Goal: Transaction & Acquisition: Purchase product/service

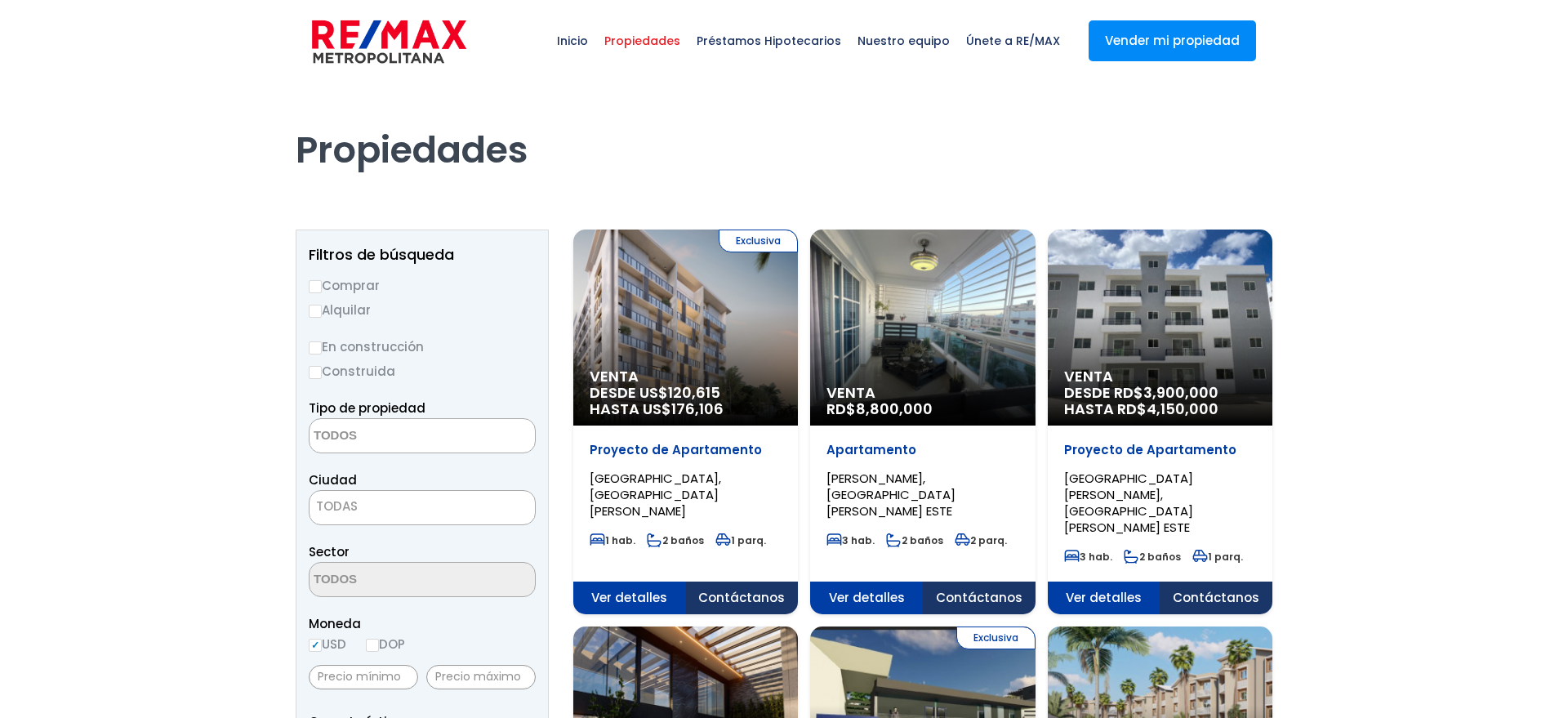
select select
click at [596, 36] on span "Inicio" at bounding box center [572, 41] width 47 height 49
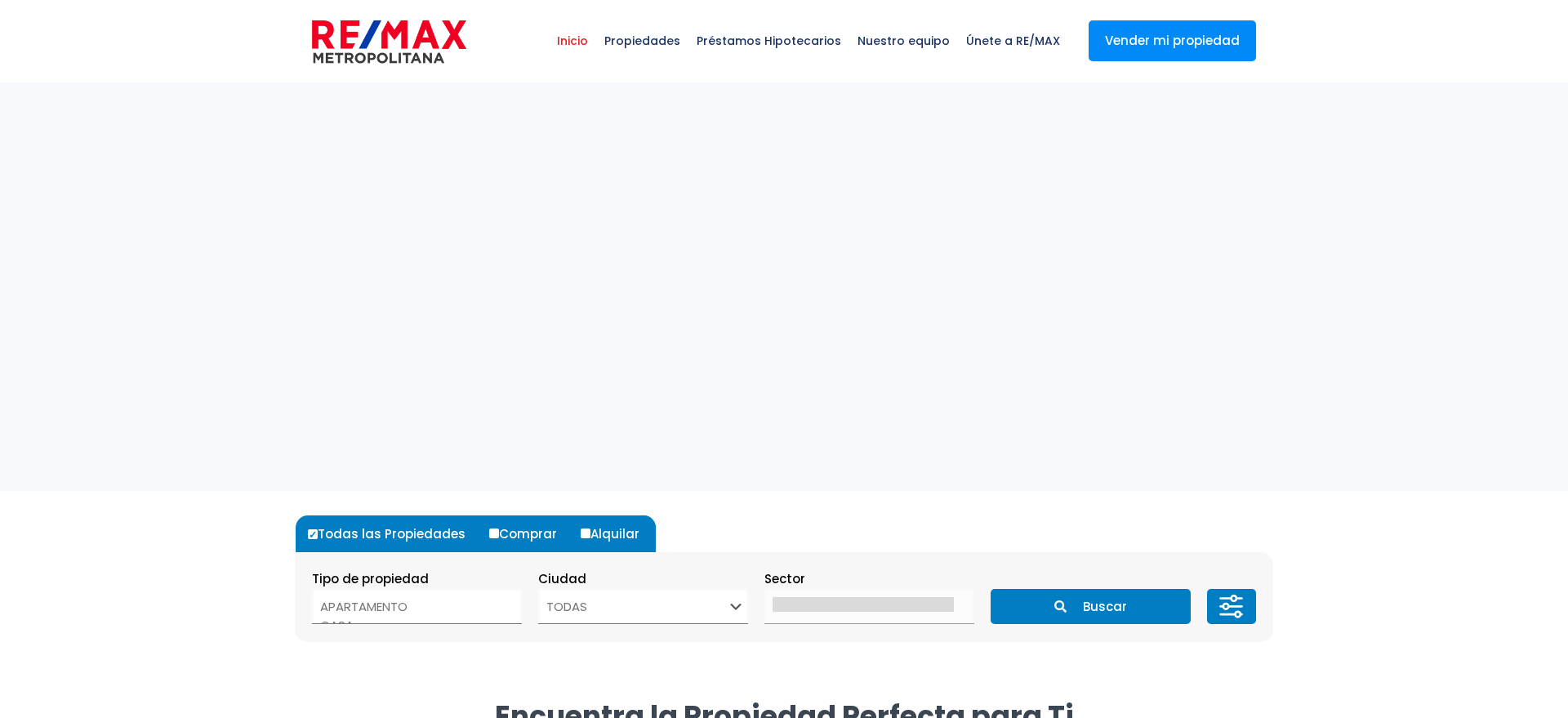
select select
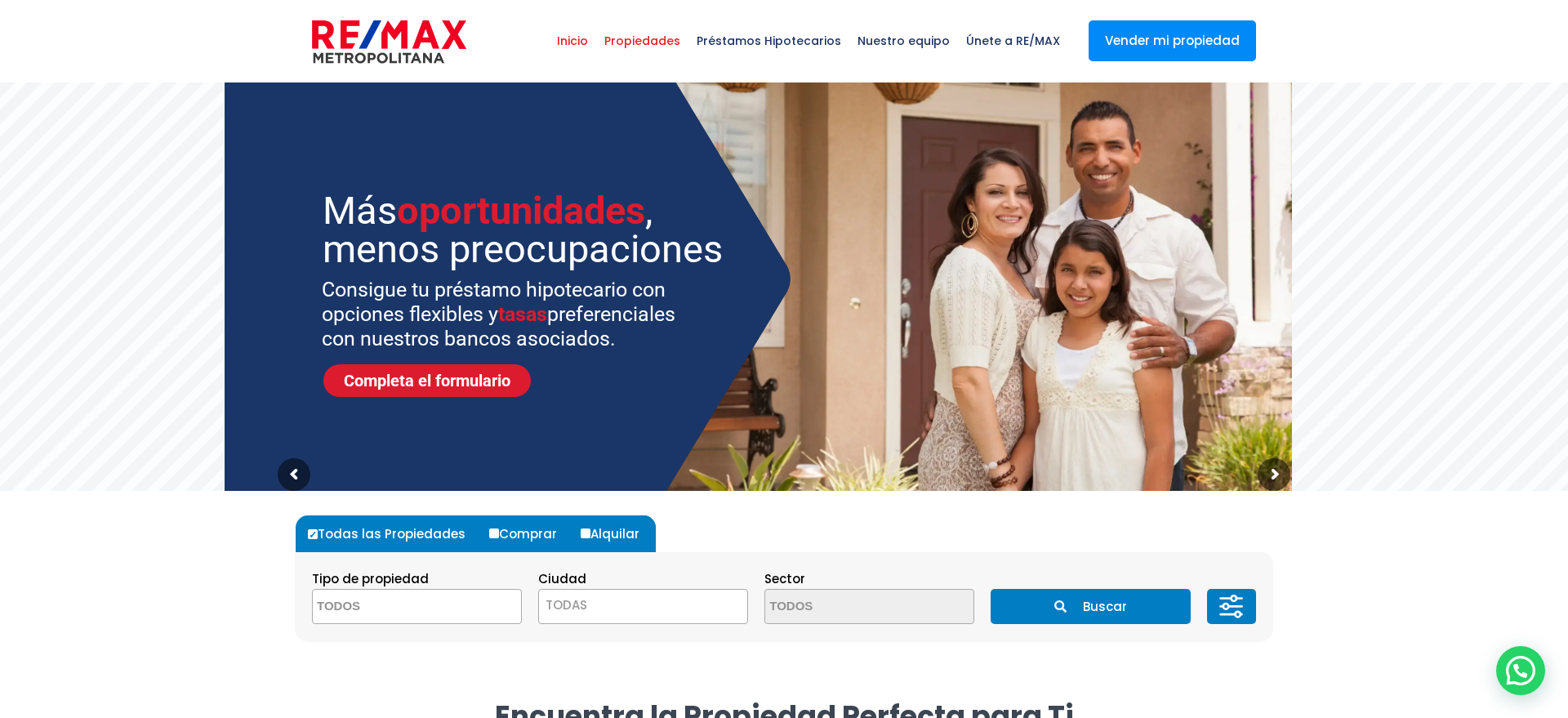
click at [655, 41] on span "Propiedades" at bounding box center [642, 41] width 93 height 49
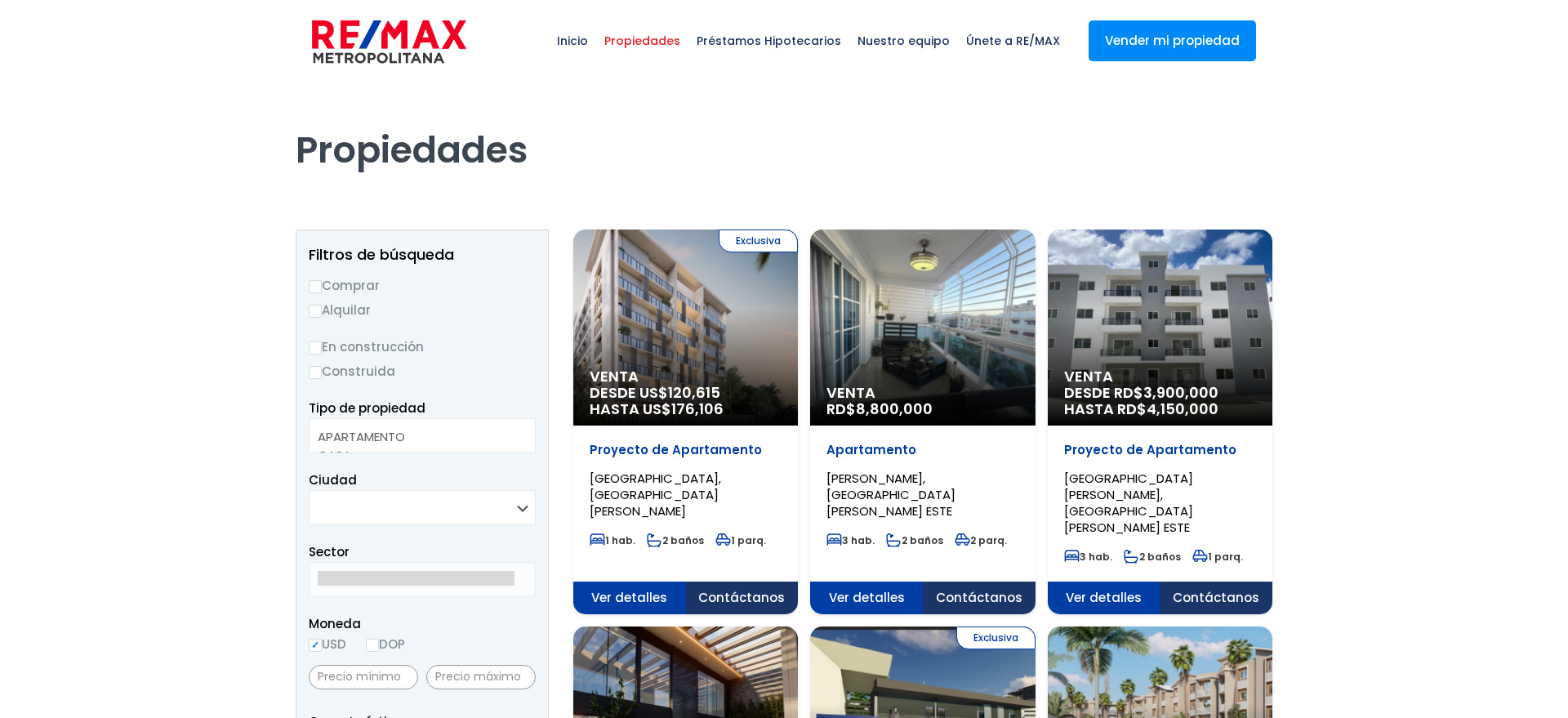
select select
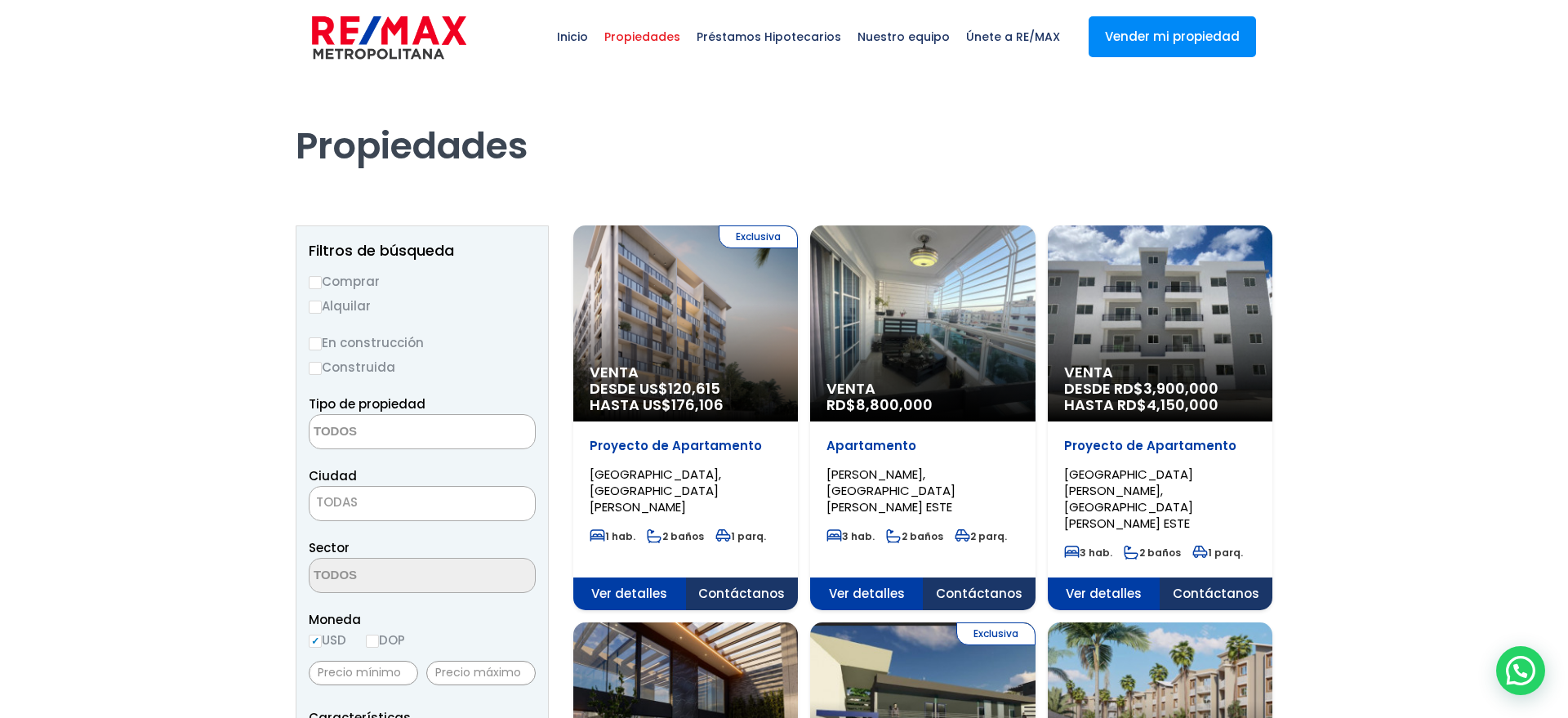
click at [320, 287] on input "Comprar" at bounding box center [315, 283] width 13 height 13
radio input "true"
click at [376, 438] on textarea "Search" at bounding box center [388, 433] width 158 height 35
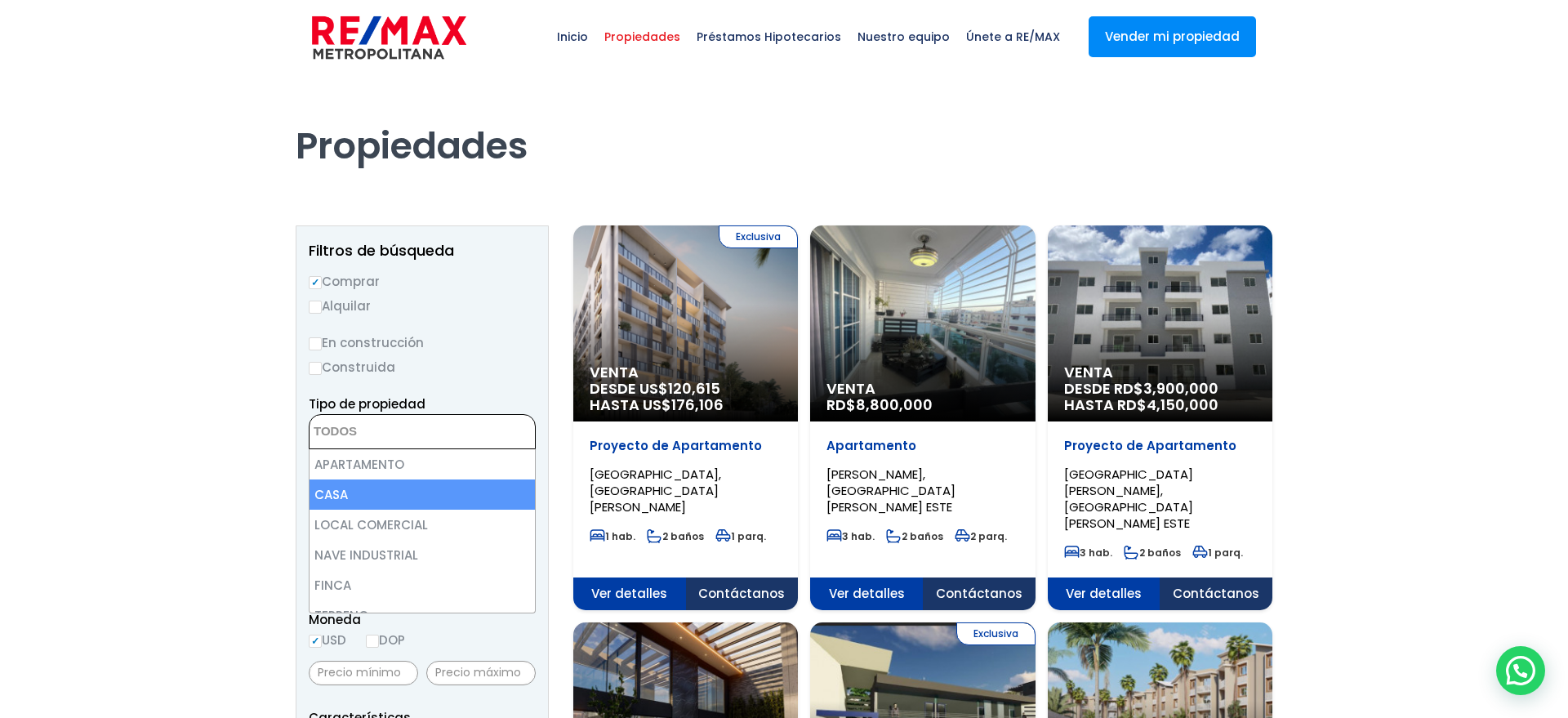
select select "house"
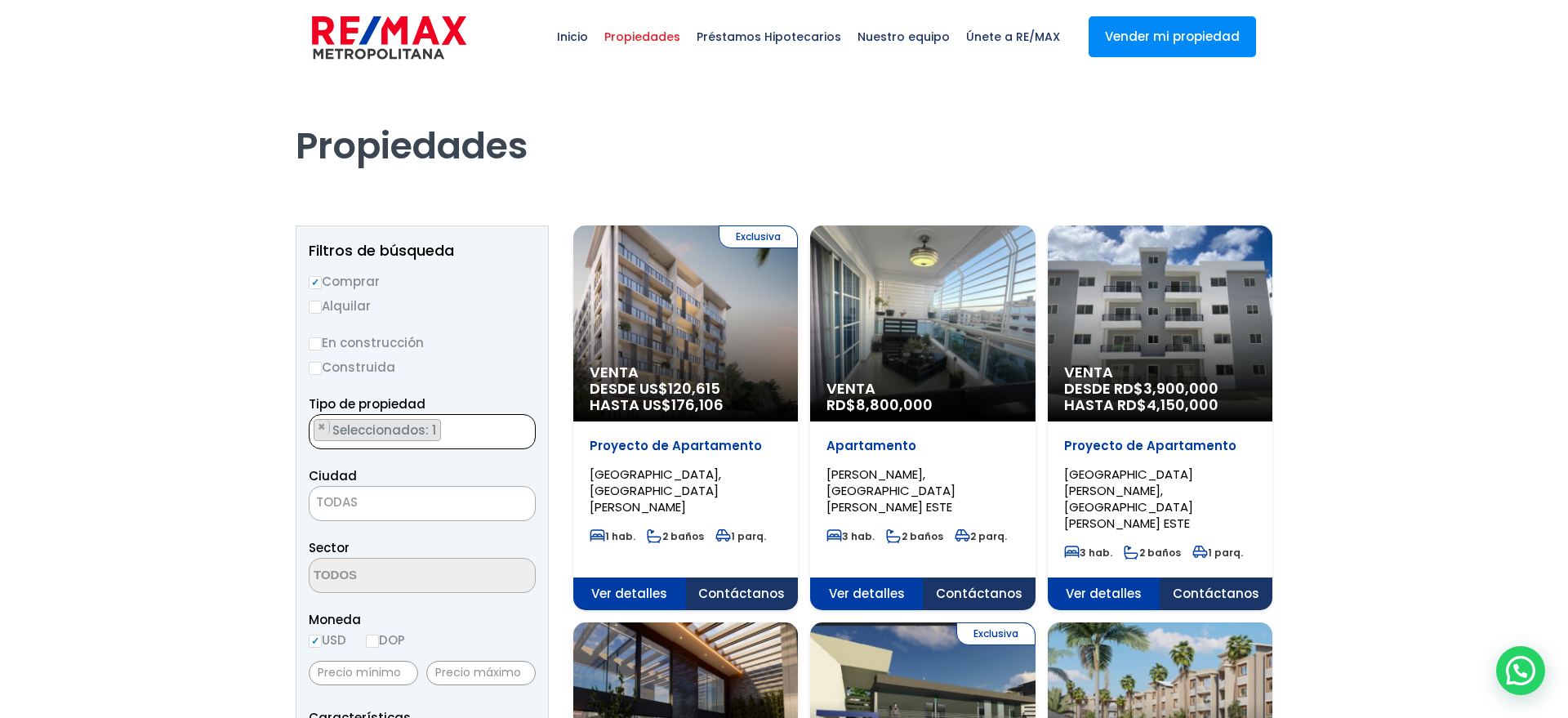
scroll to position [19, 0]
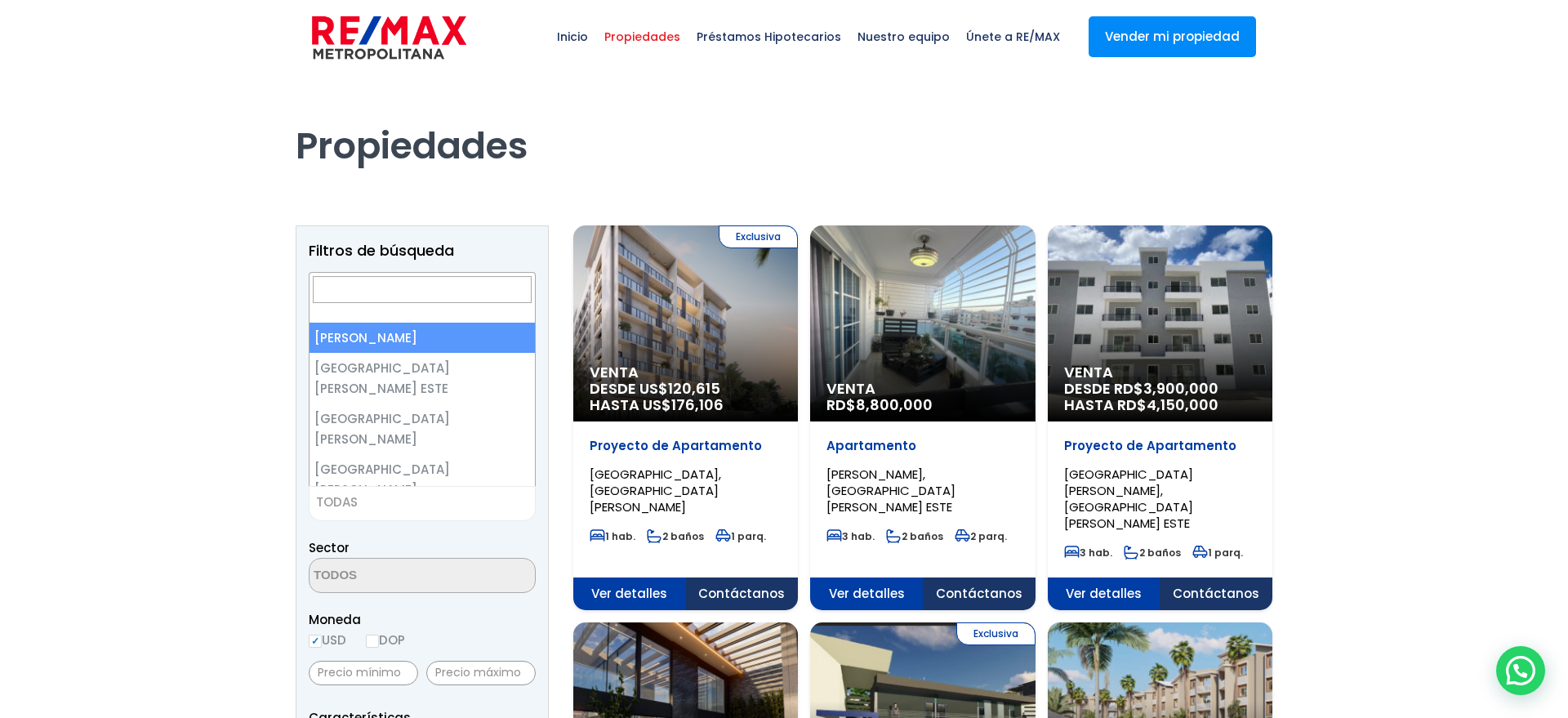
click at [361, 498] on span "TODAS" at bounding box center [422, 502] width 225 height 23
select select "1"
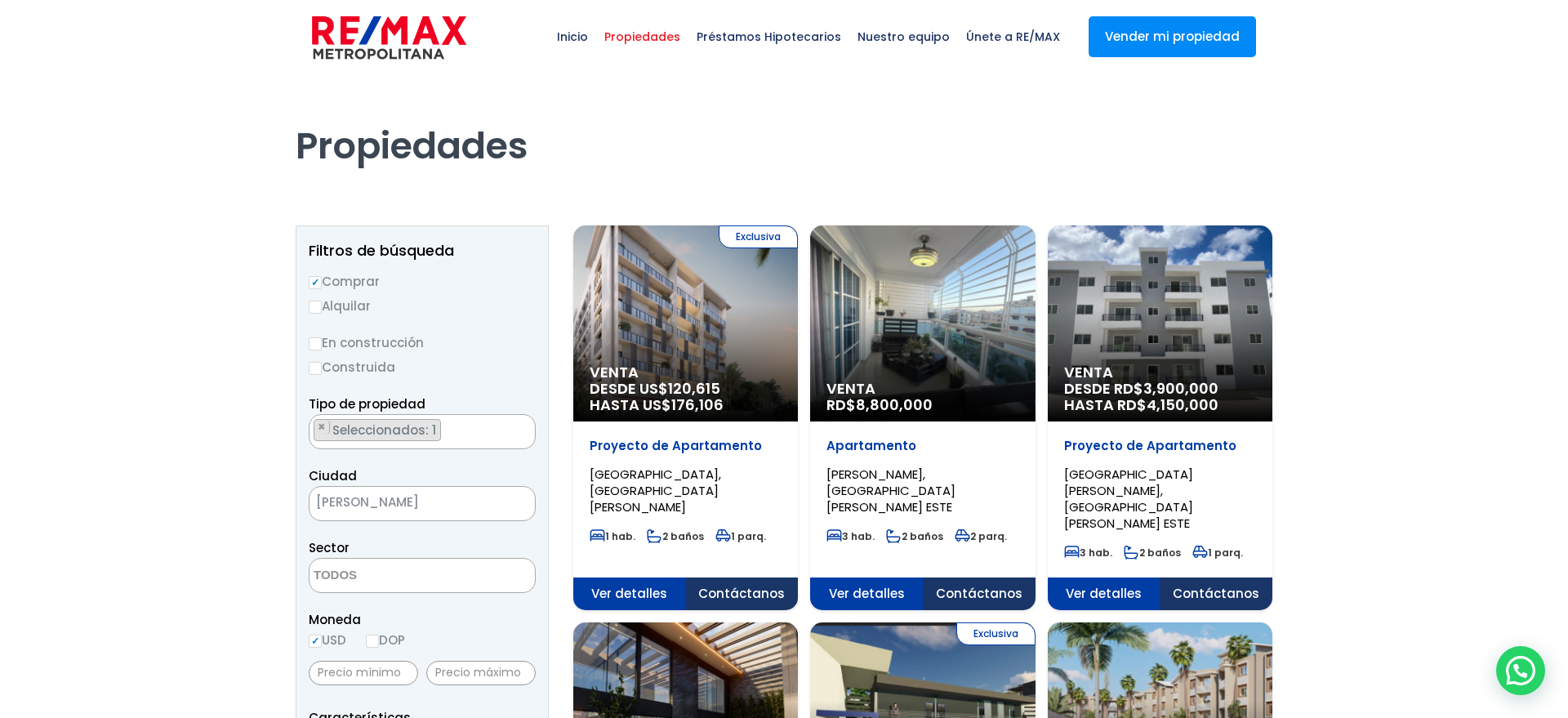
click at [404, 585] on textarea "Search" at bounding box center [388, 576] width 158 height 35
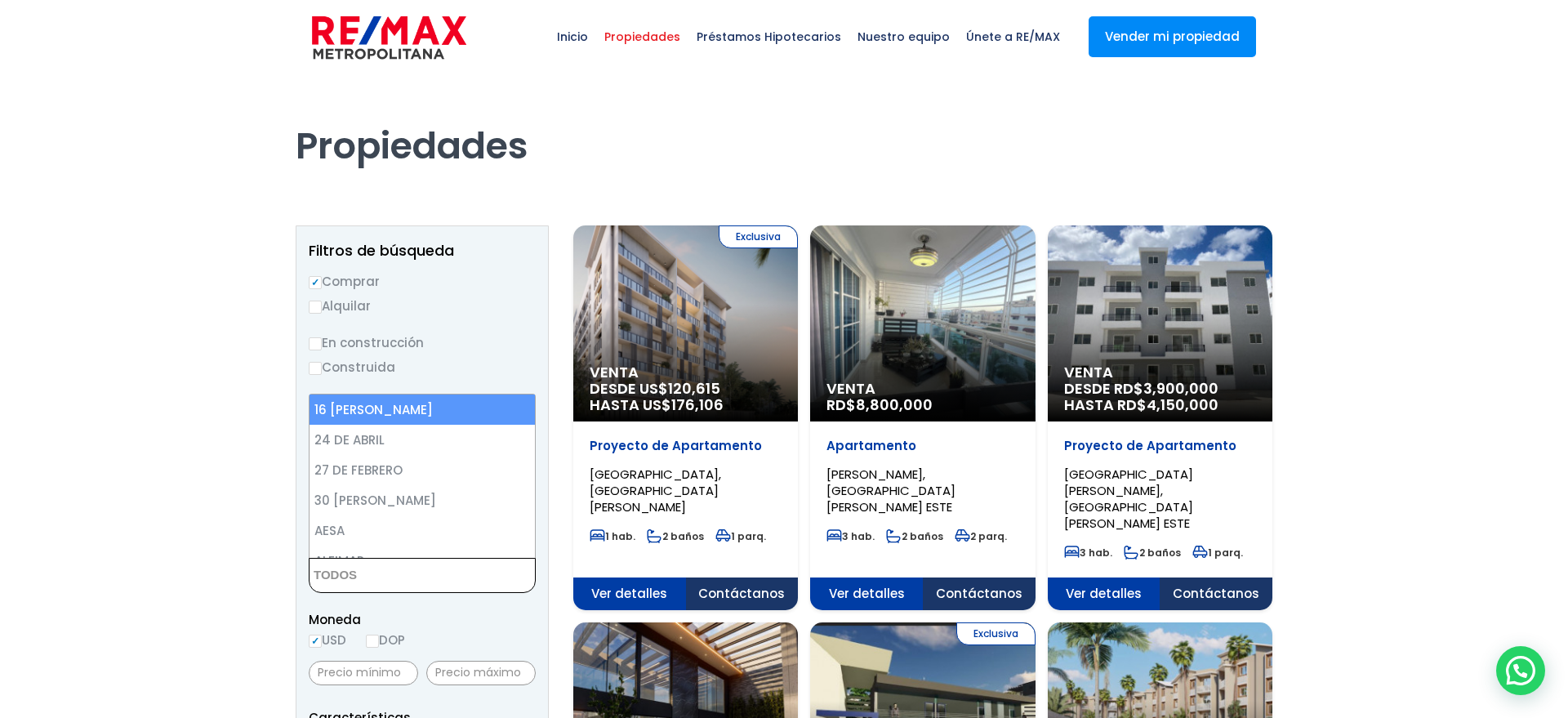
click at [404, 586] on textarea "Search" at bounding box center [388, 576] width 158 height 35
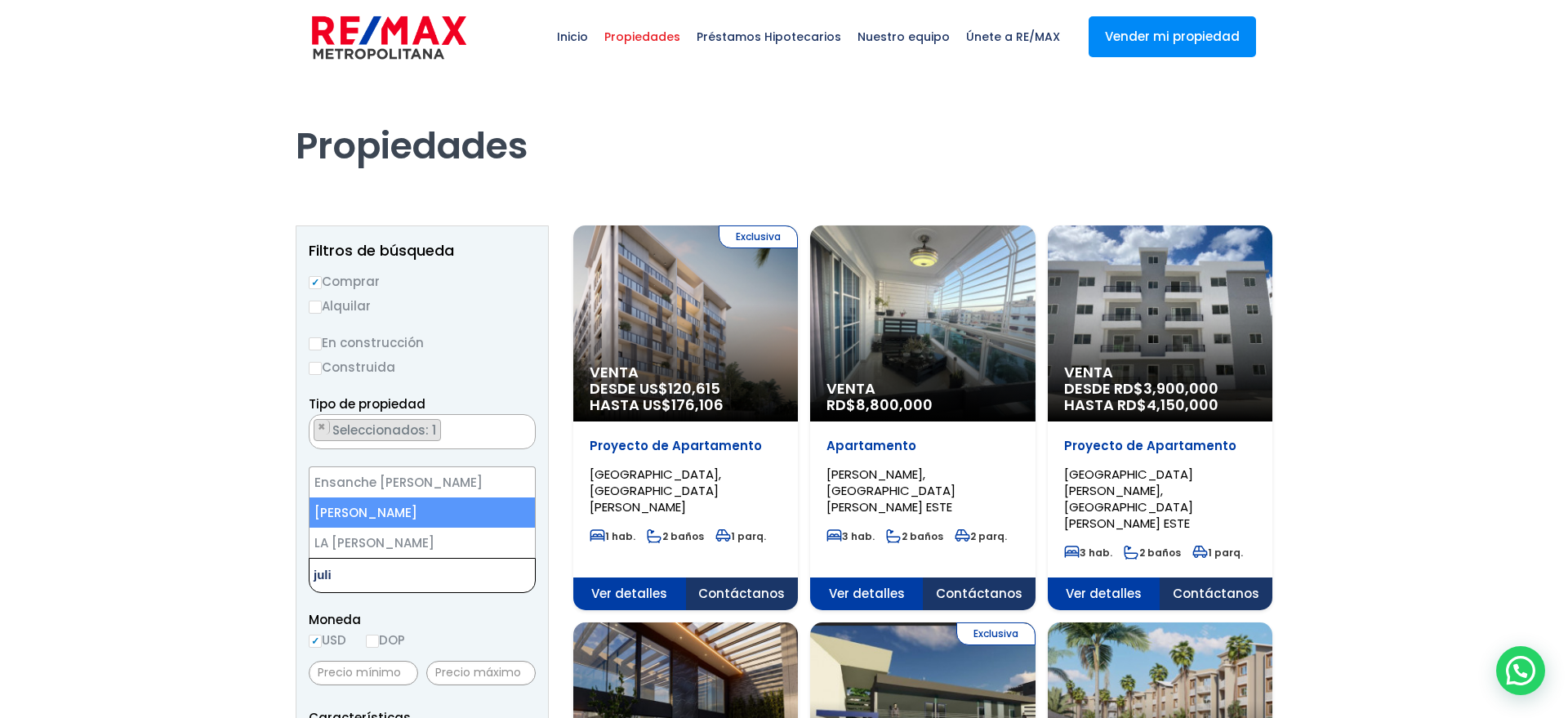
type textarea "juli"
select select "106"
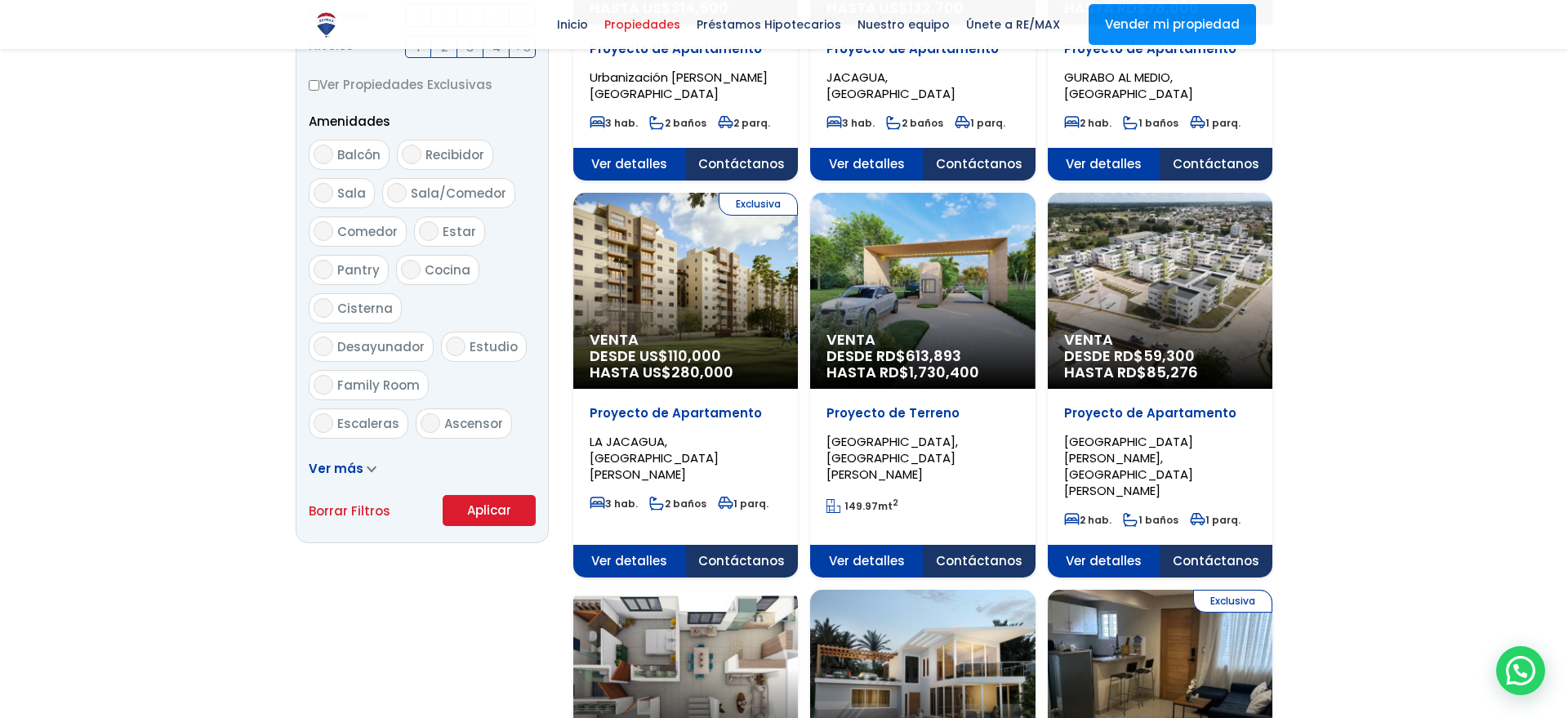
scroll to position [864, 0]
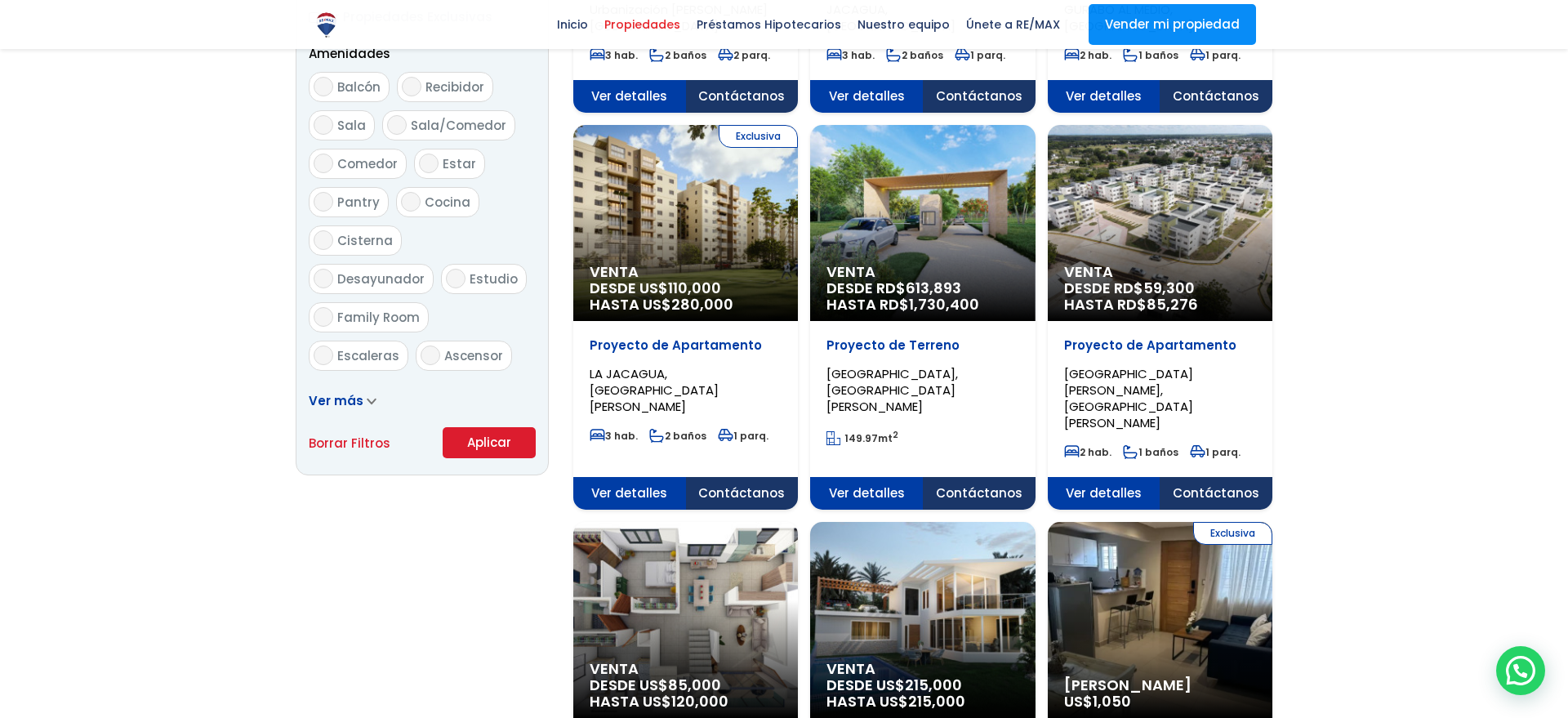
click at [495, 443] on button "Aplicar" at bounding box center [489, 442] width 93 height 31
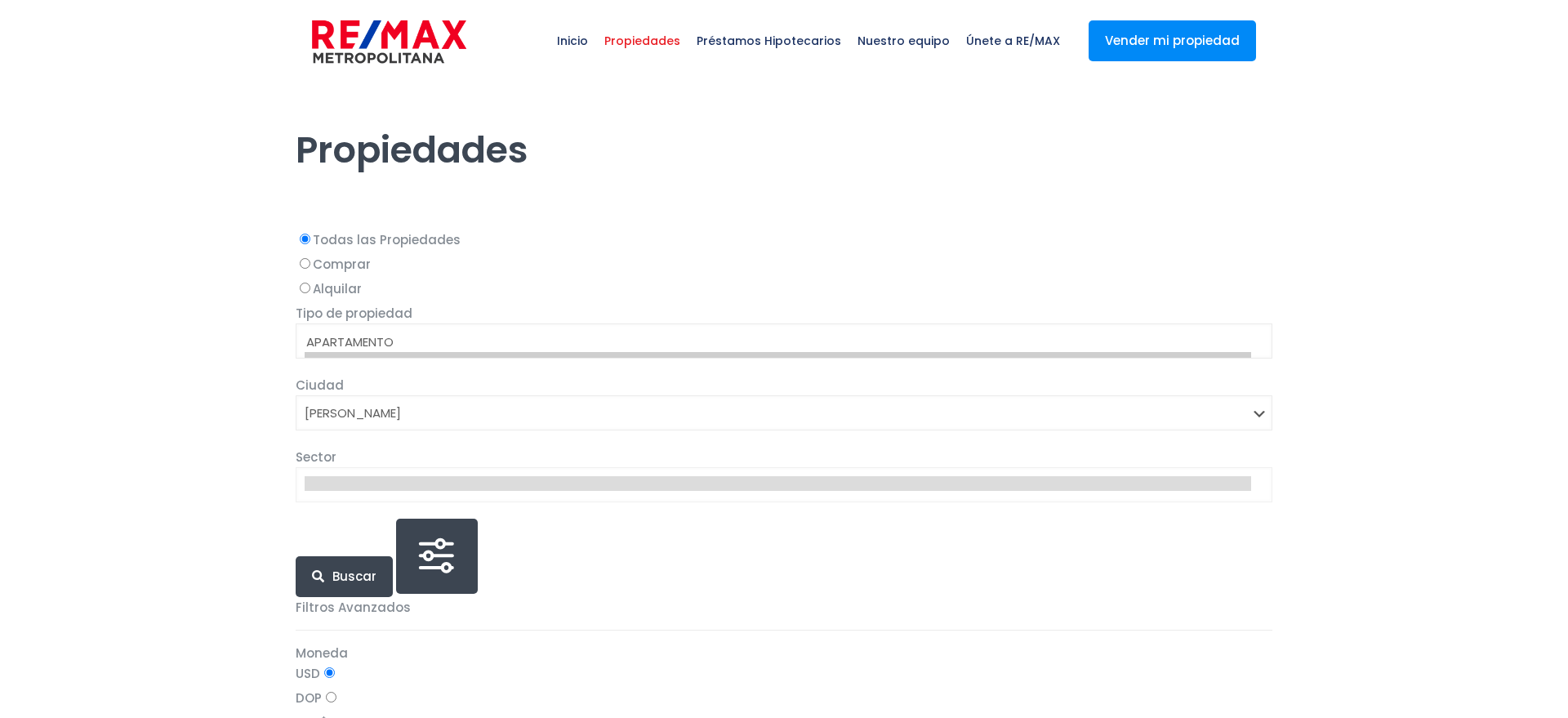
select select "1"
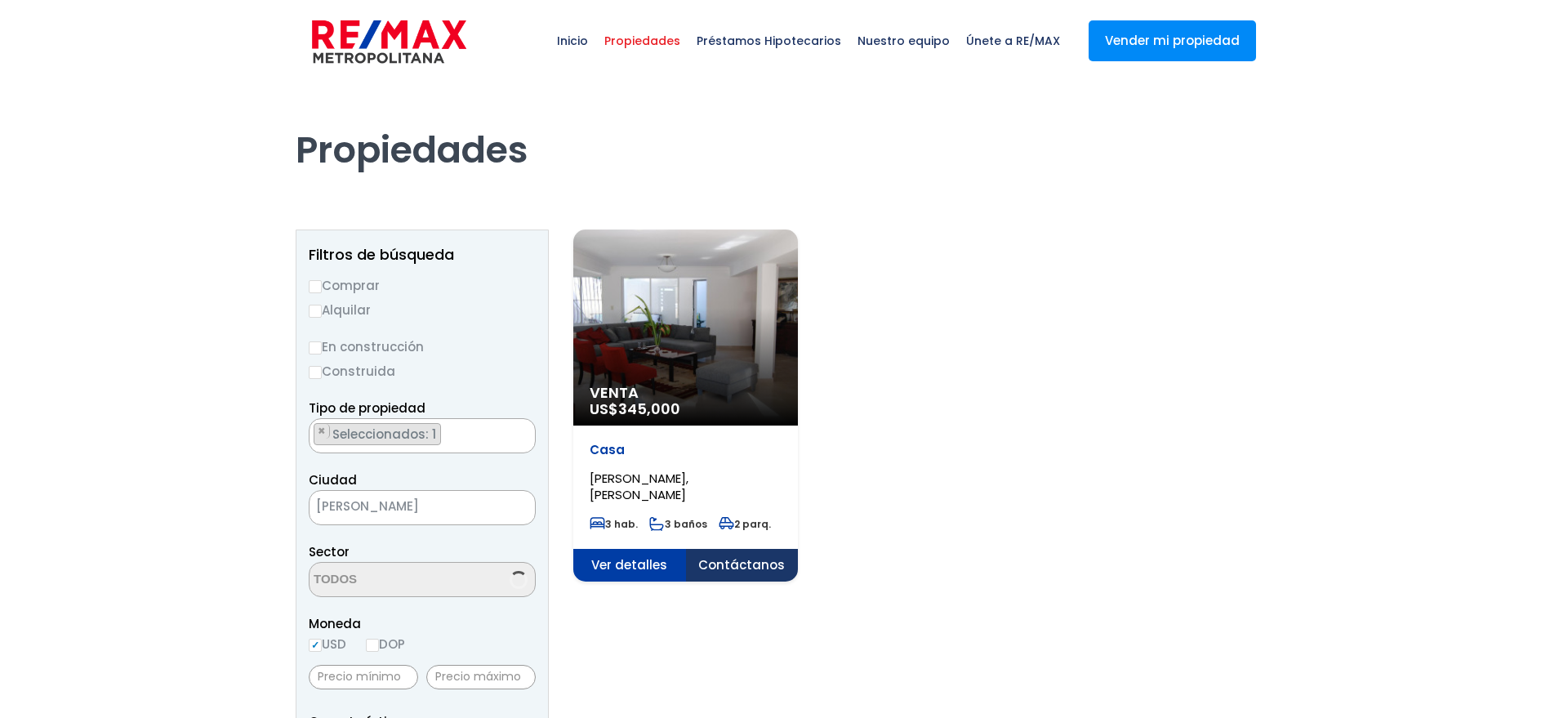
scroll to position [1934, 0]
select select "106"
click at [1127, 457] on div "Venta US$ 345,000 Casa JULIETA MORALES, SANTO DOMINGO DE GUZMÁN 3 hab. 3 baños …" at bounding box center [923, 406] width 699 height 352
click at [709, 353] on div "Venta US$ 345,000" at bounding box center [686, 328] width 224 height 196
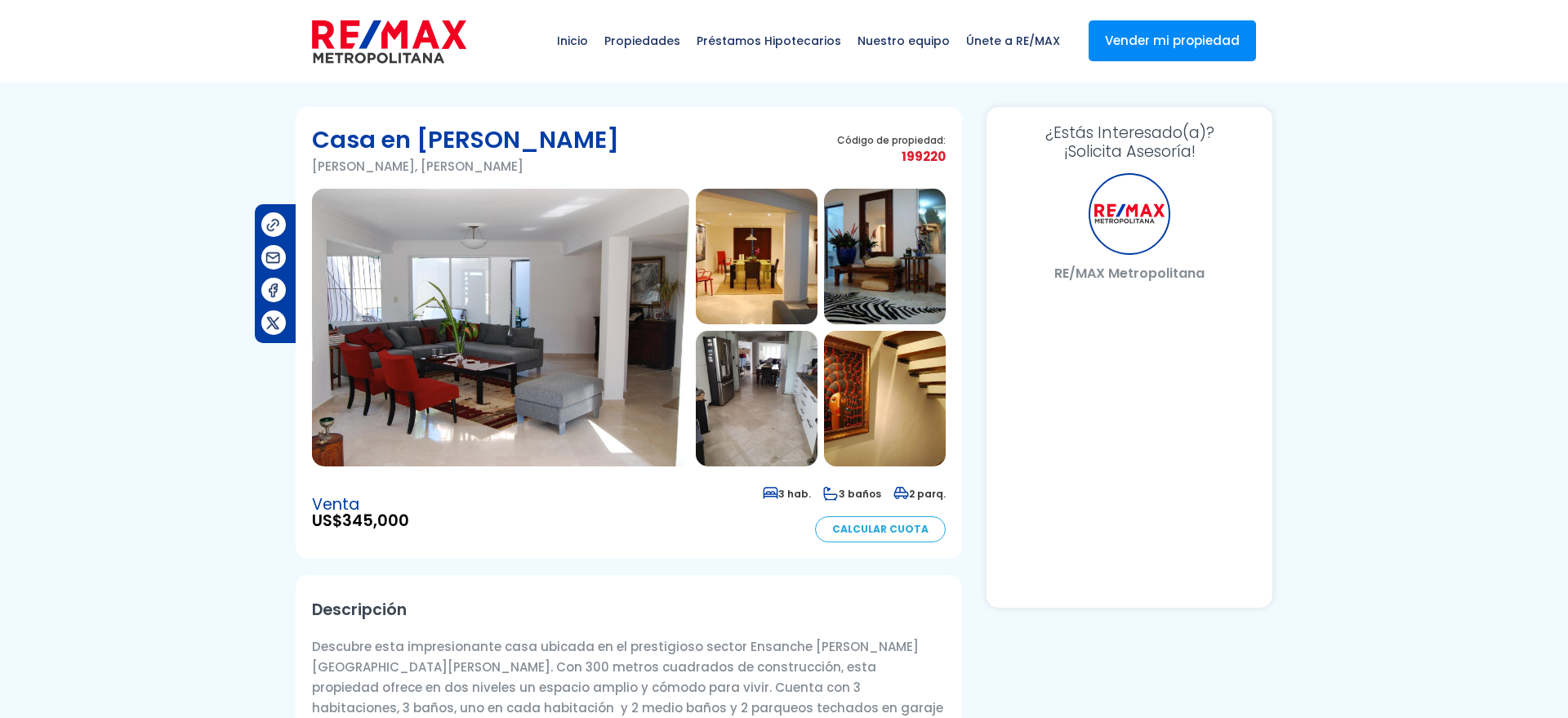
select select "DO"
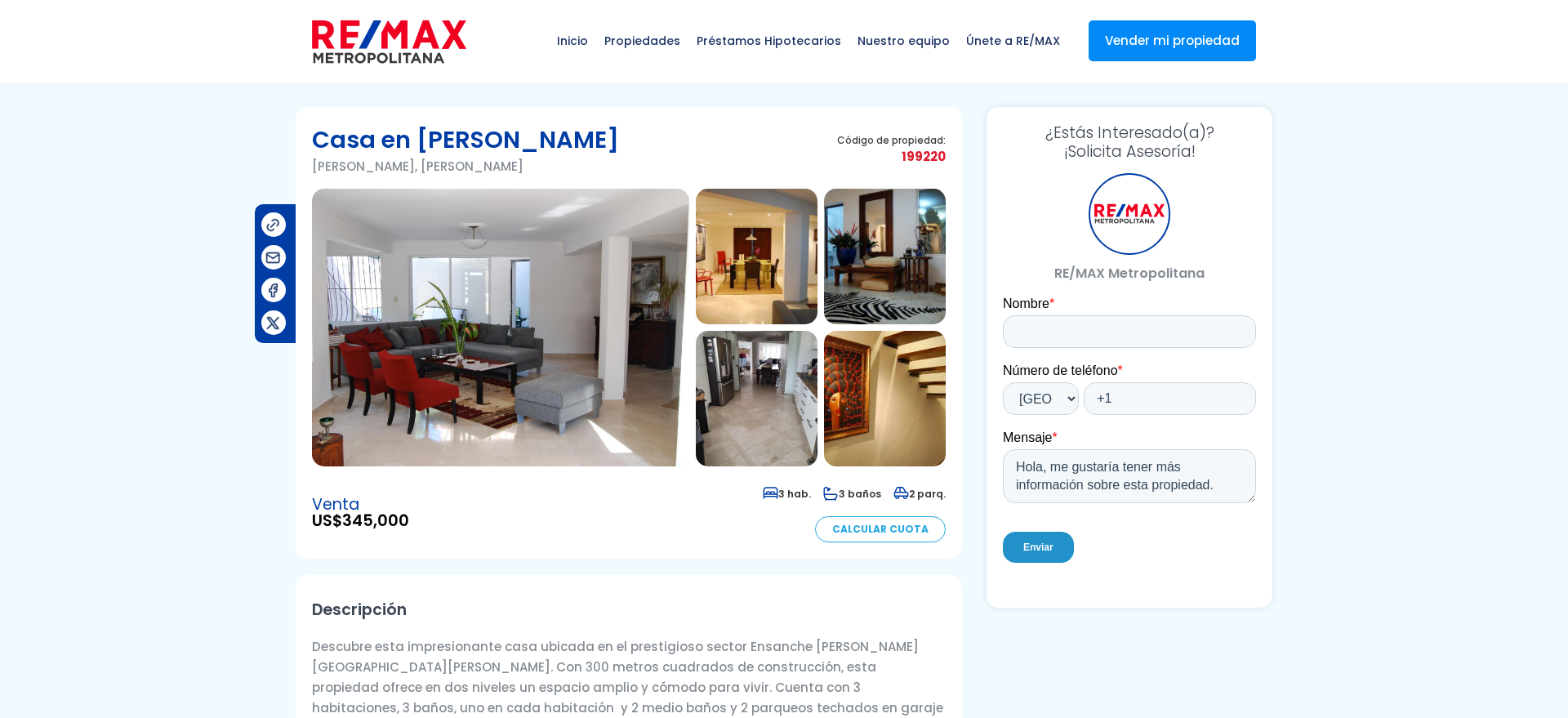
click at [522, 262] on img at bounding box center [500, 328] width 377 height 278
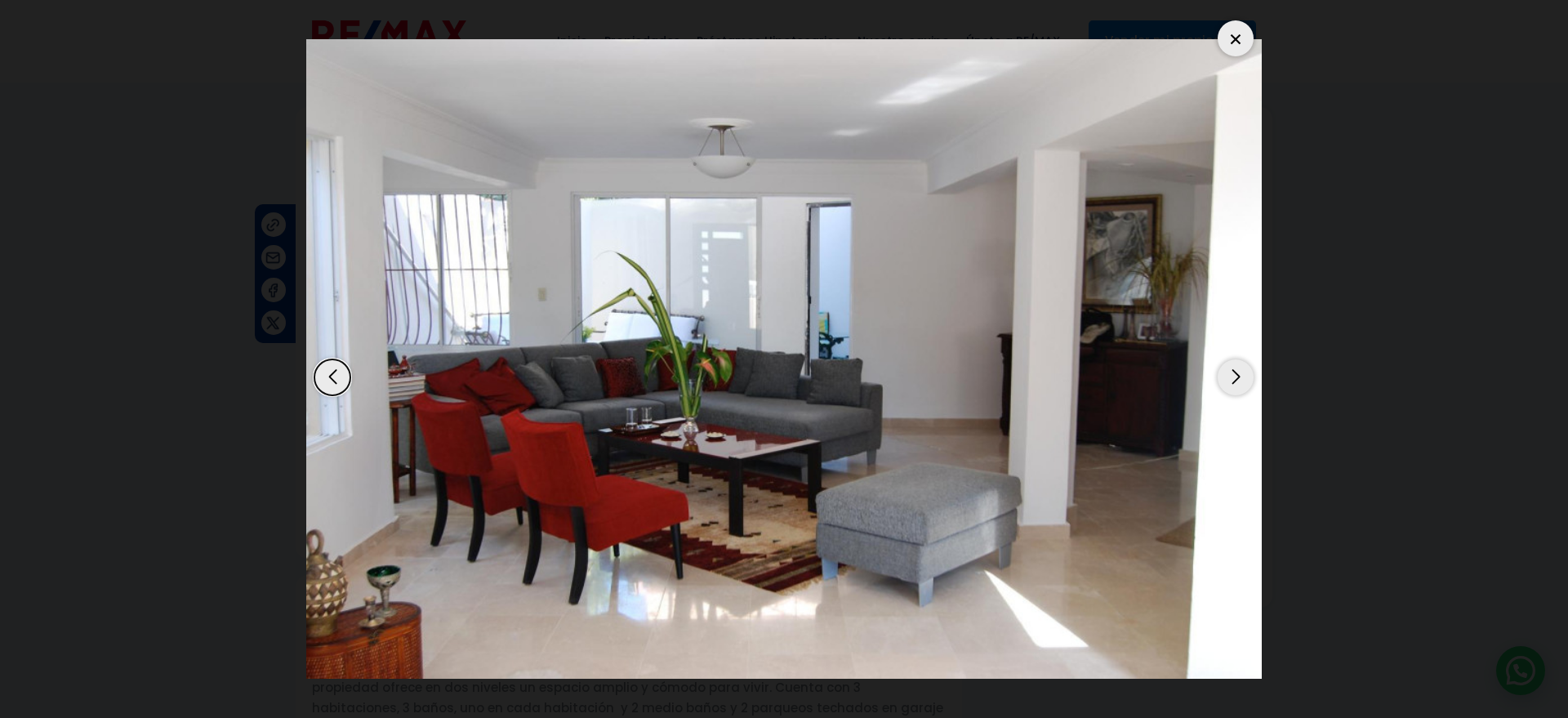
click at [1236, 383] on div "Next slide" at bounding box center [1235, 377] width 36 height 36
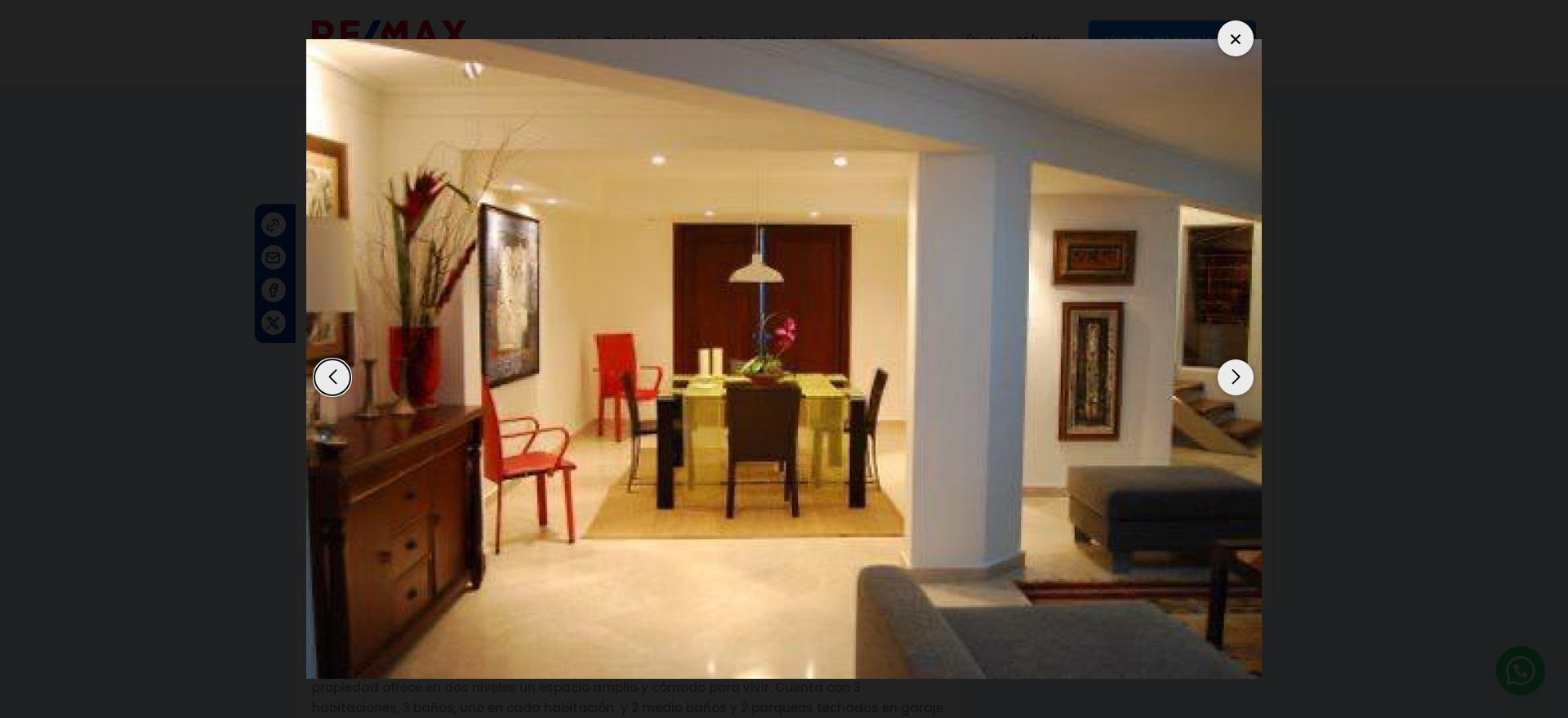
click at [1236, 383] on div "Next slide" at bounding box center [1235, 377] width 36 height 36
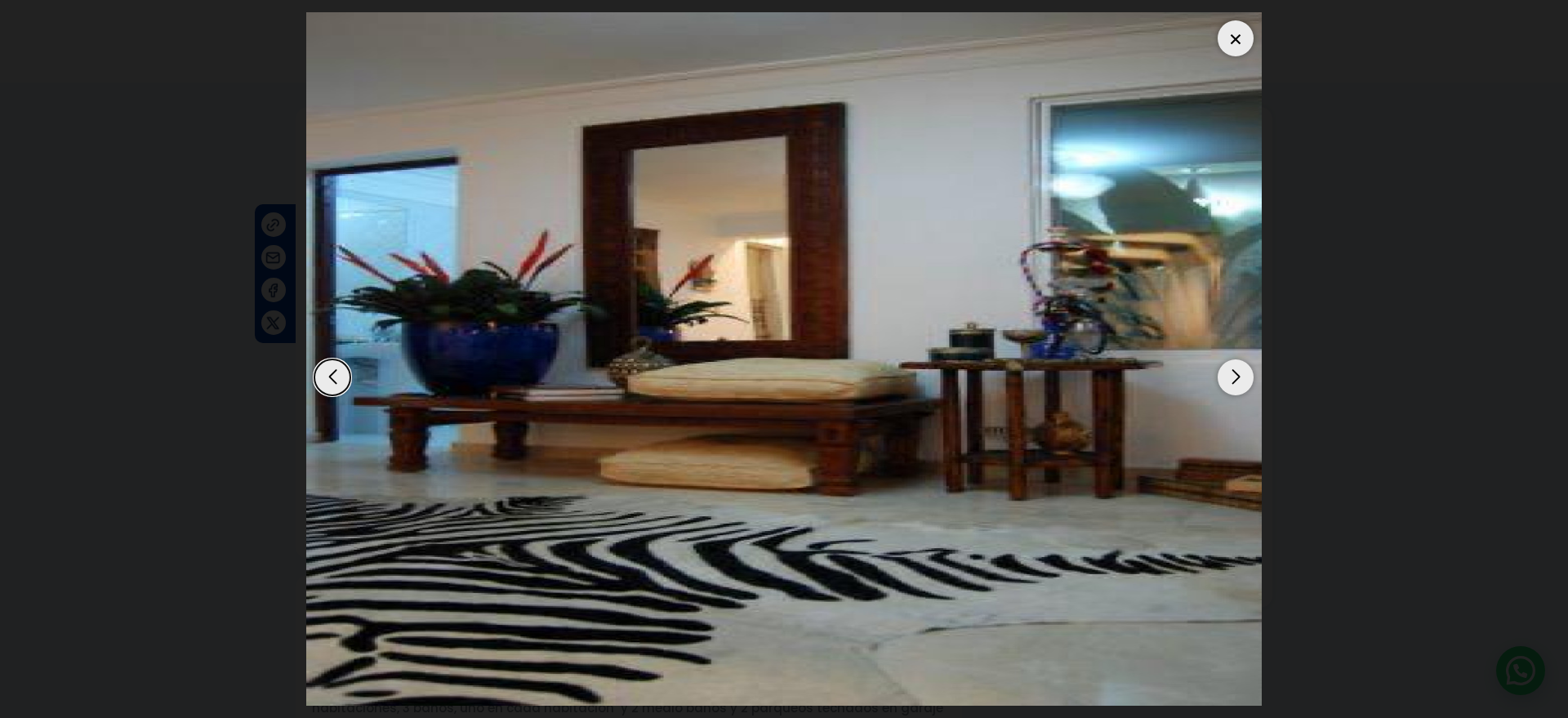
click at [1236, 383] on div "Next slide" at bounding box center [1235, 377] width 36 height 36
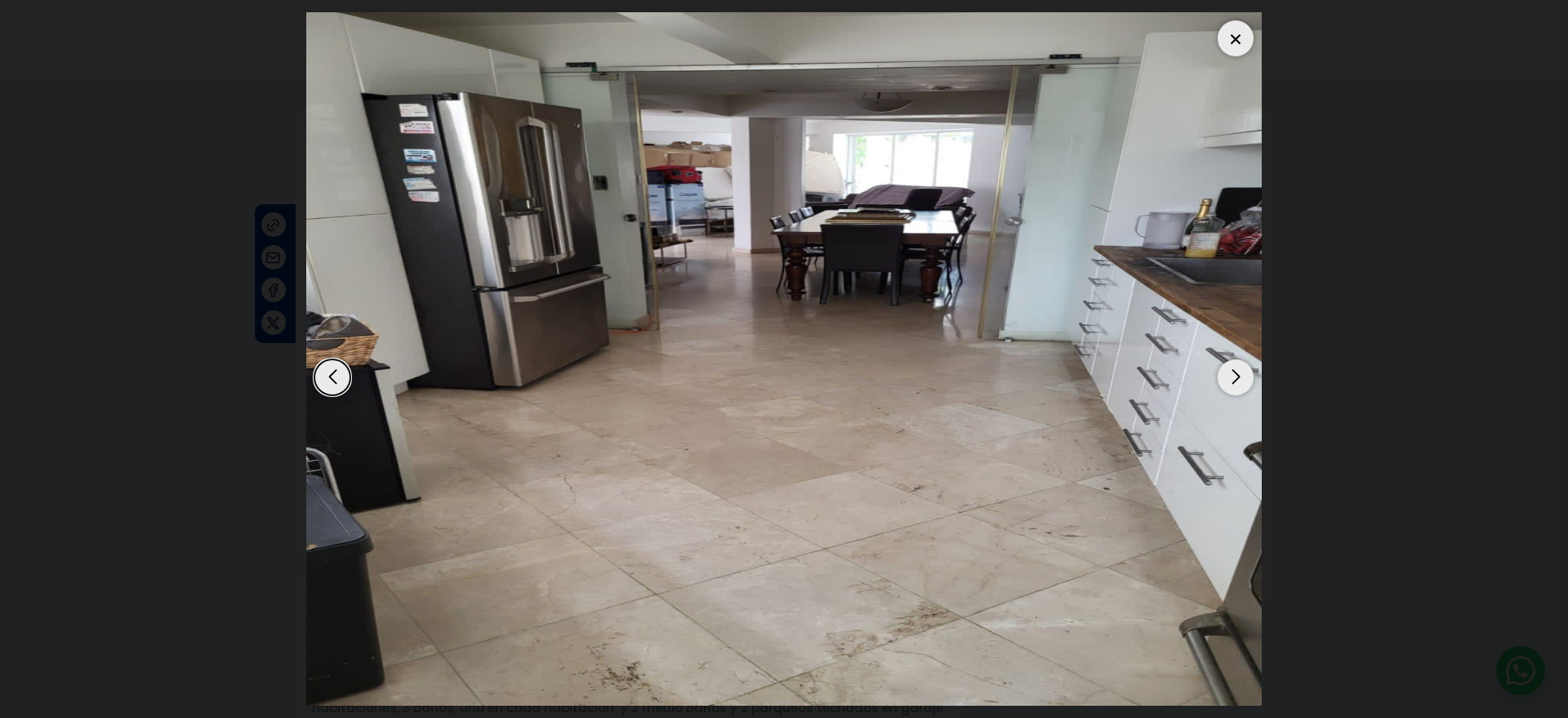
click at [1236, 383] on div "Next slide" at bounding box center [1235, 377] width 36 height 36
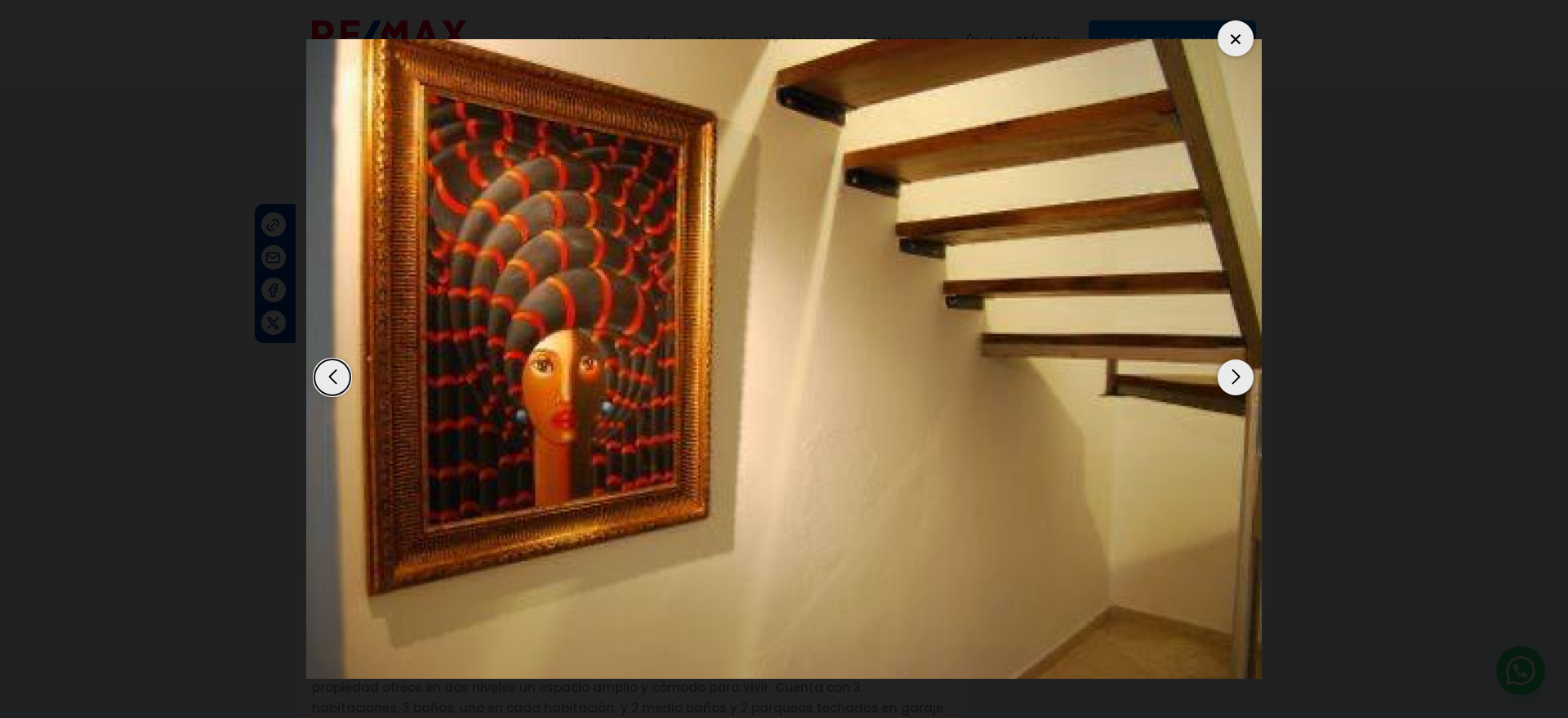
click at [1236, 383] on div "Next slide" at bounding box center [1235, 377] width 36 height 36
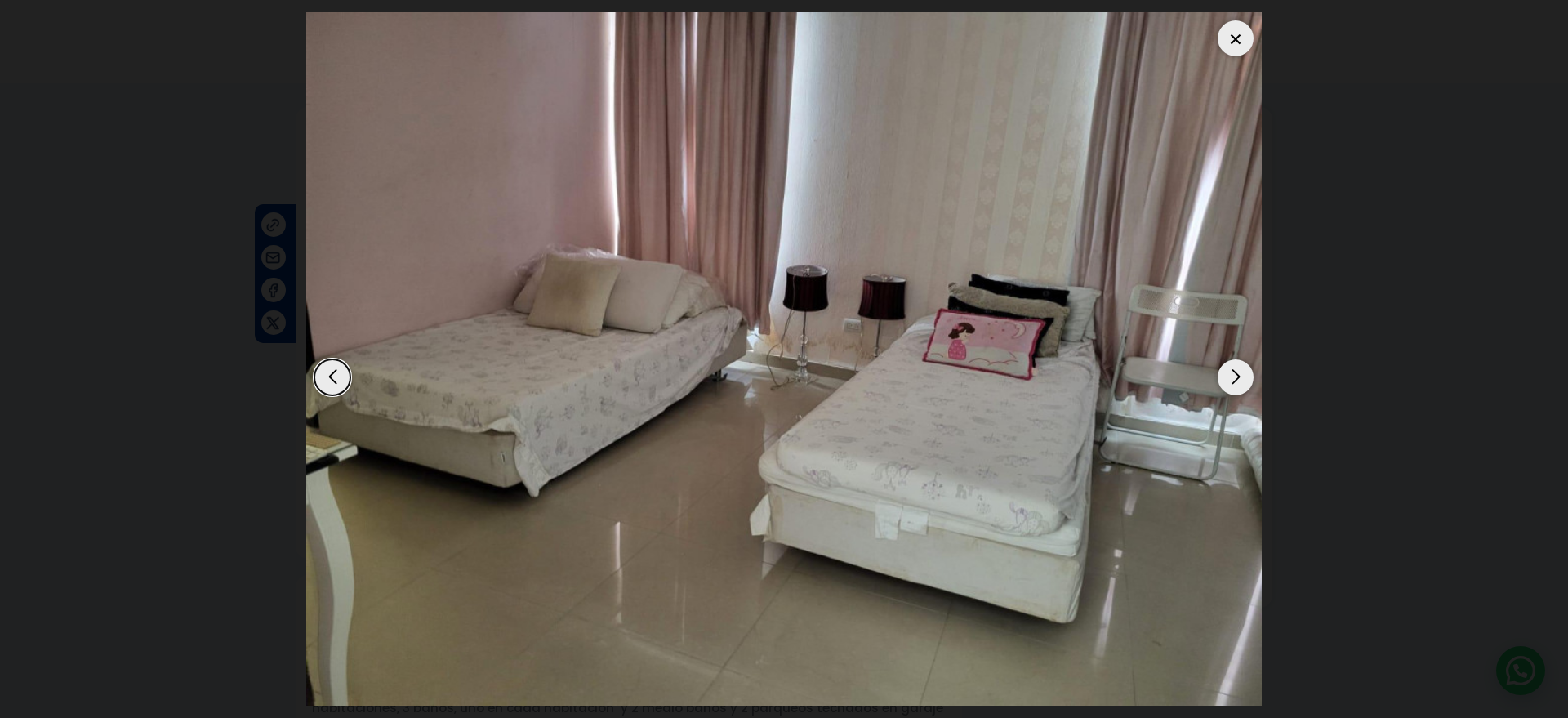
click at [1236, 383] on div "Next slide" at bounding box center [1235, 377] width 36 height 36
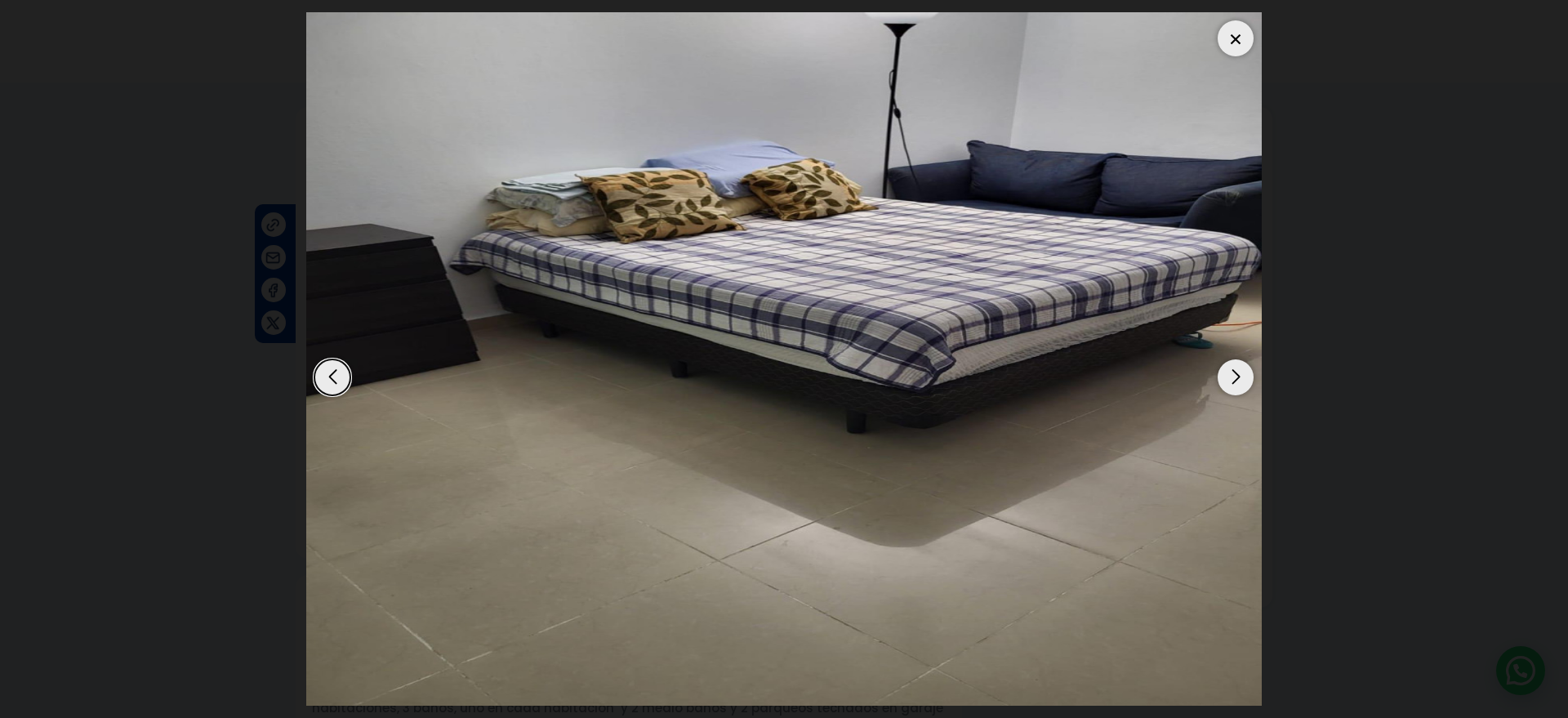
click at [1236, 383] on div "Next slide" at bounding box center [1235, 377] width 36 height 36
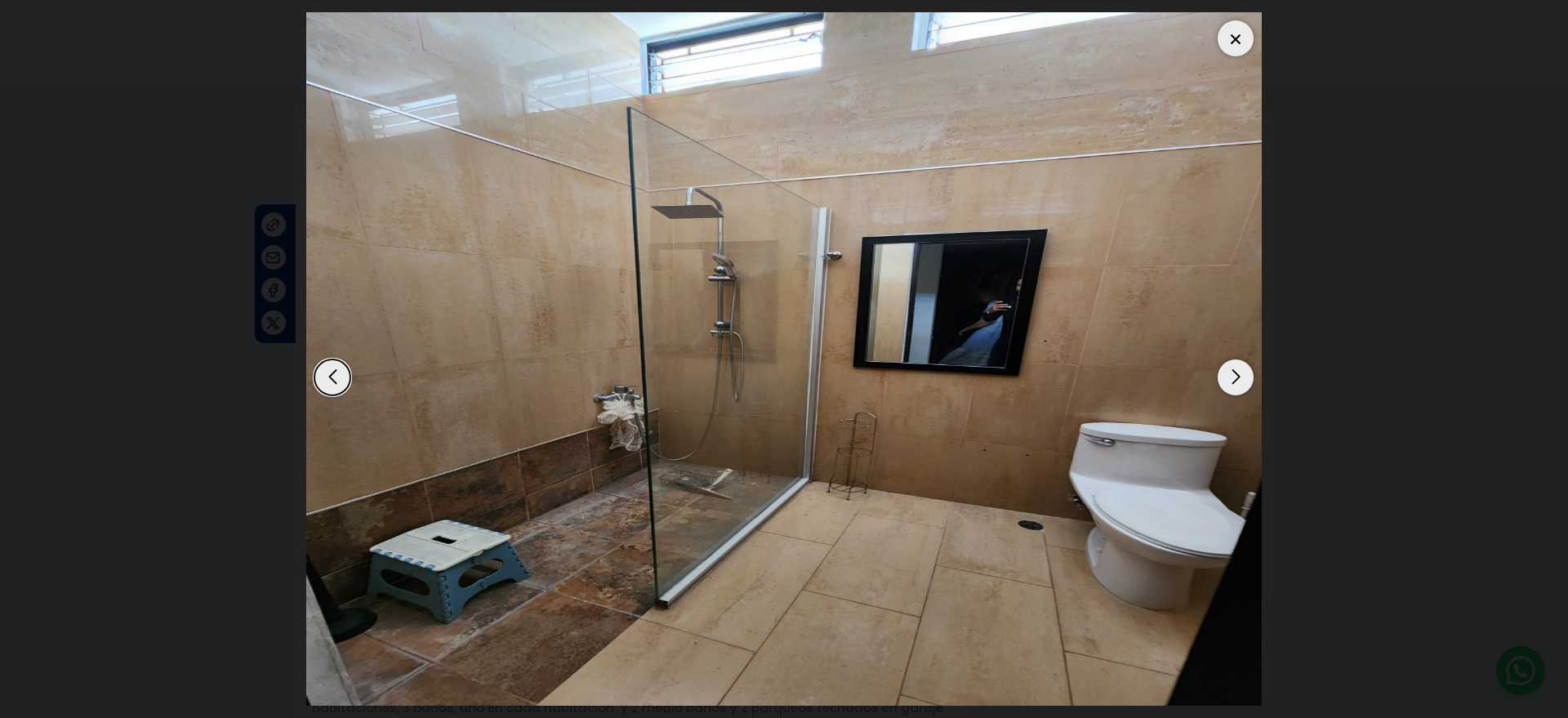
click at [1236, 383] on div "Next slide" at bounding box center [1235, 377] width 36 height 36
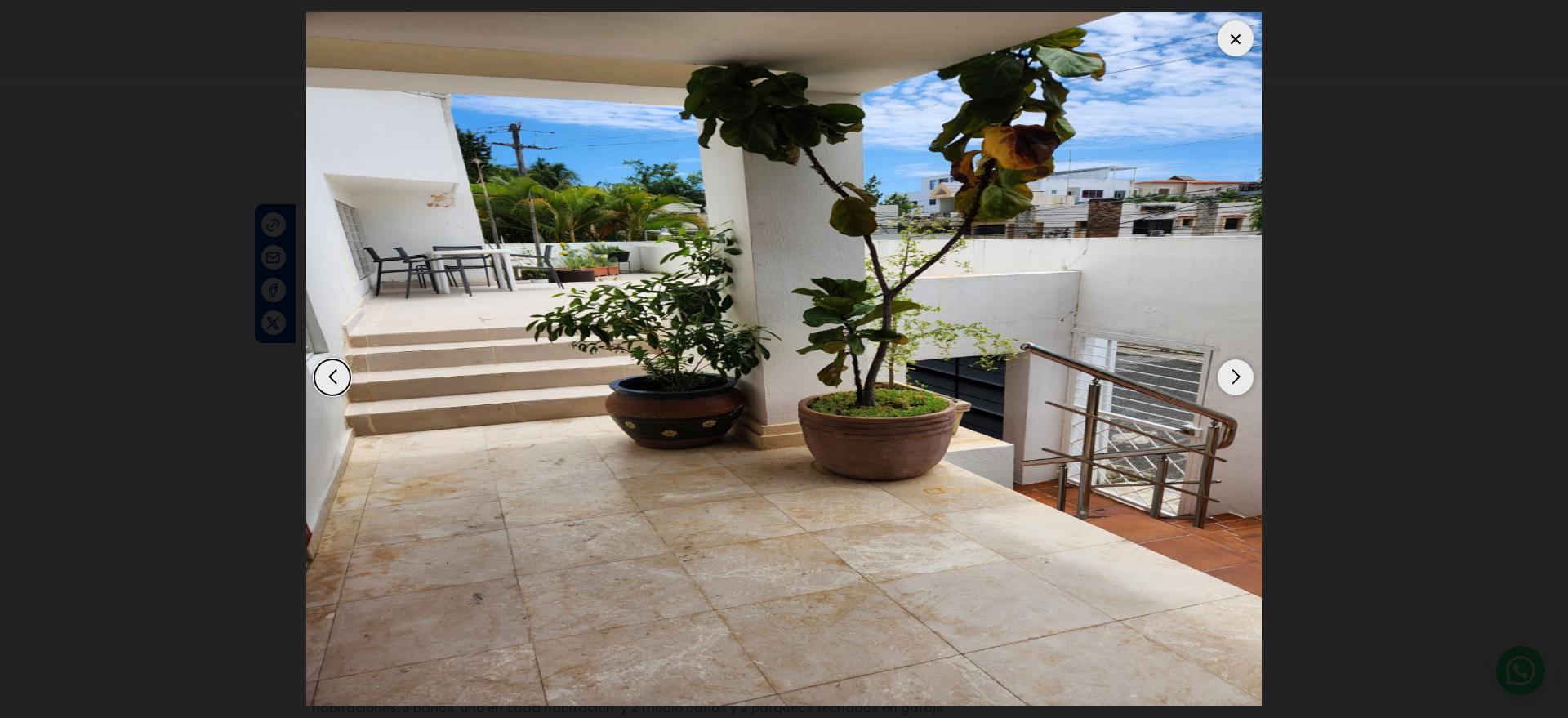
click at [1236, 383] on div "Next slide" at bounding box center [1235, 377] width 36 height 36
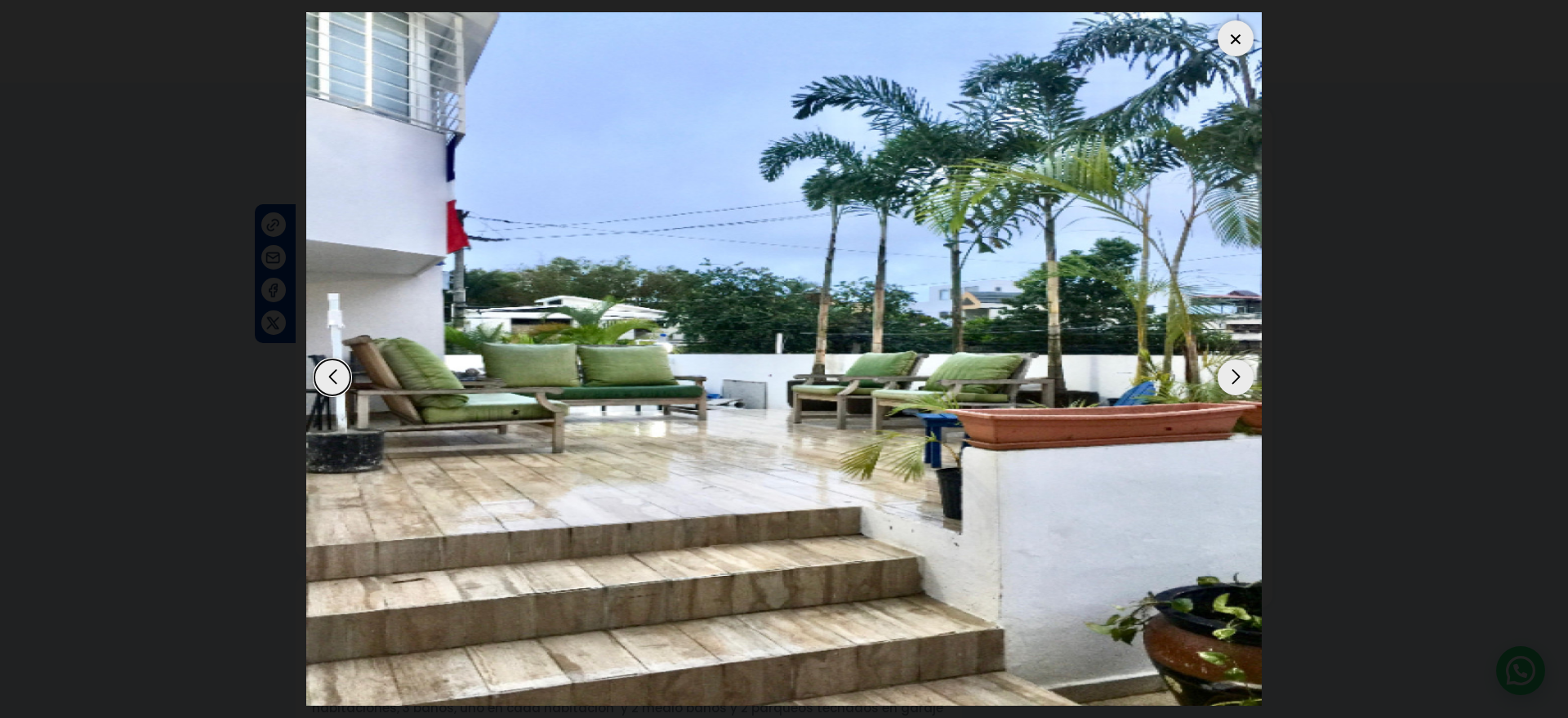
click at [1236, 383] on div "Next slide" at bounding box center [1235, 377] width 36 height 36
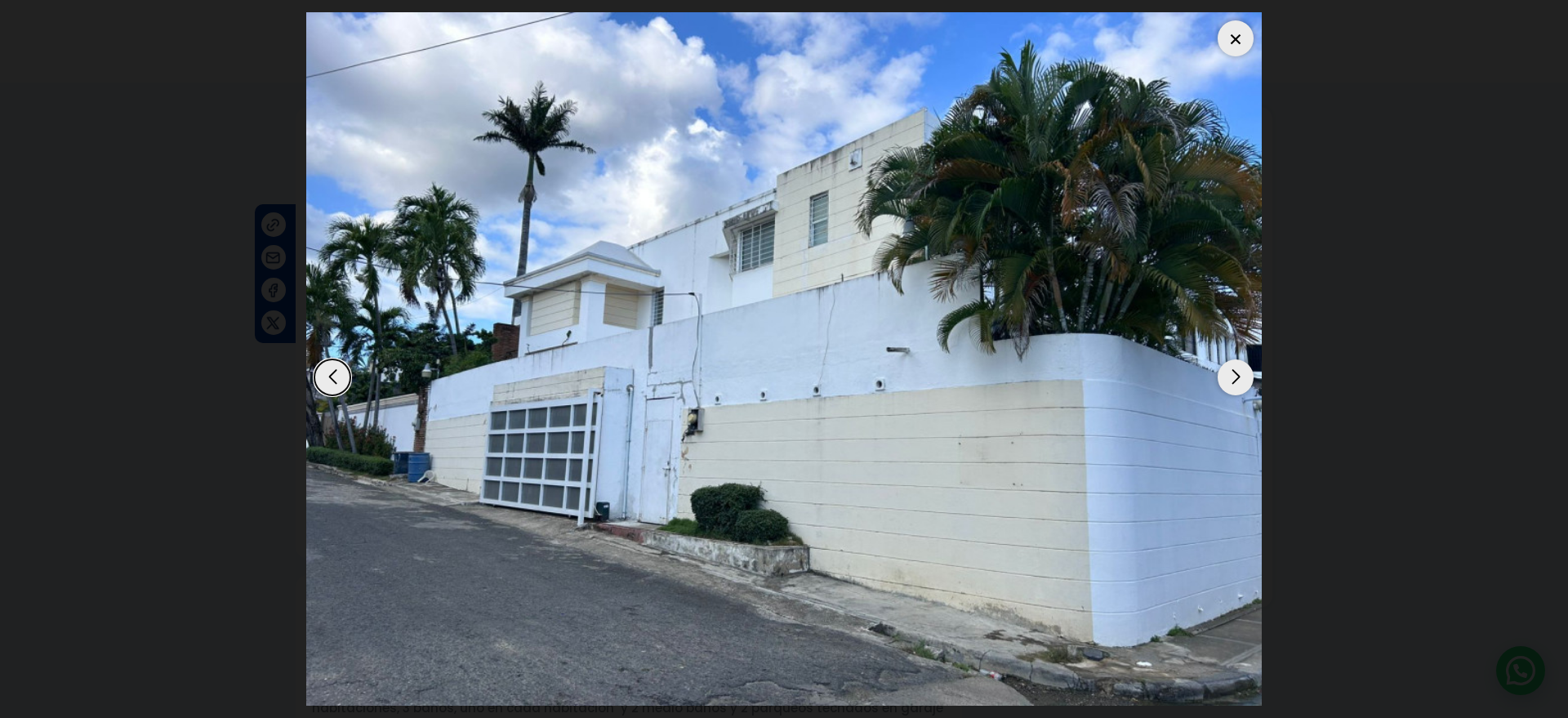
click at [1236, 382] on div "Next slide" at bounding box center [1235, 377] width 36 height 36
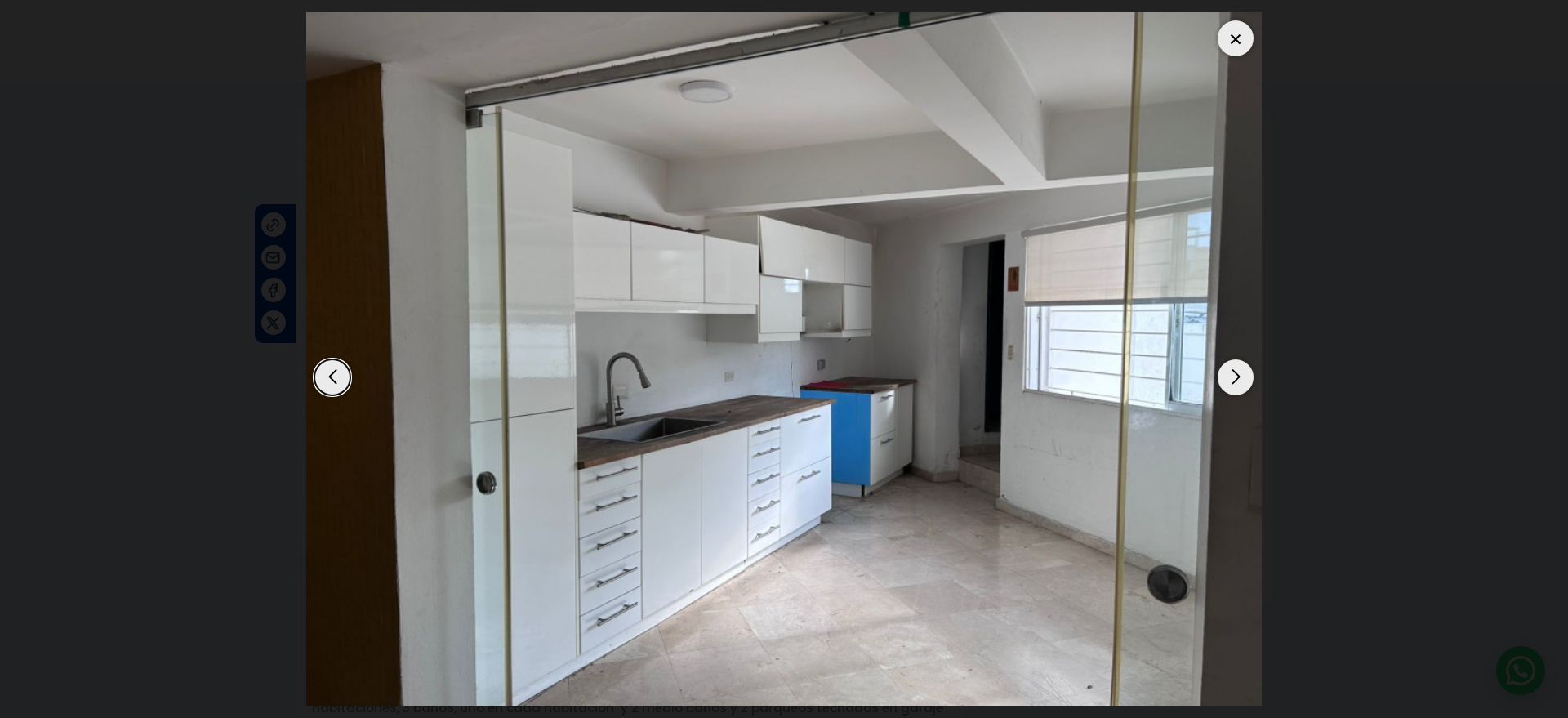
click at [1236, 382] on div "Next slide" at bounding box center [1235, 377] width 36 height 36
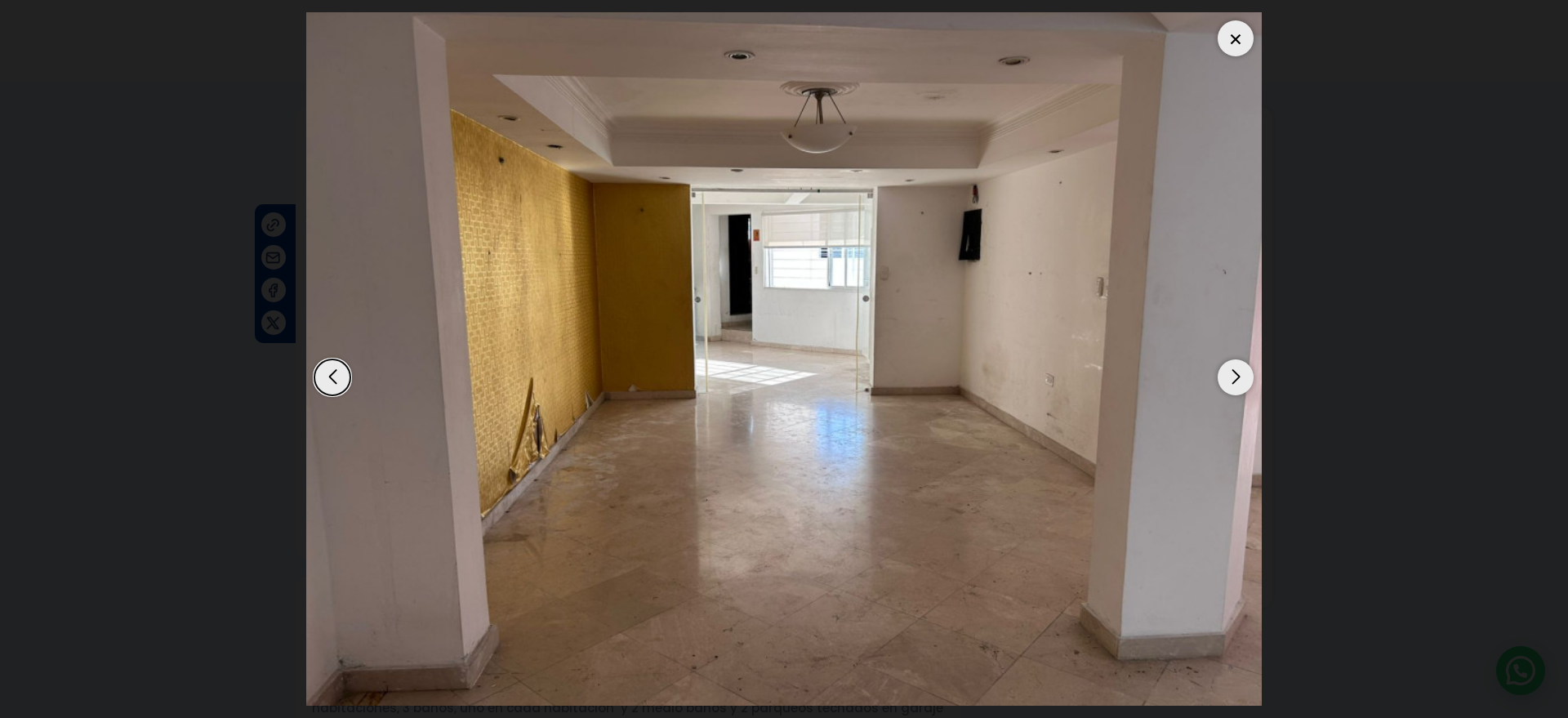
click at [1236, 382] on div "Next slide" at bounding box center [1235, 377] width 36 height 36
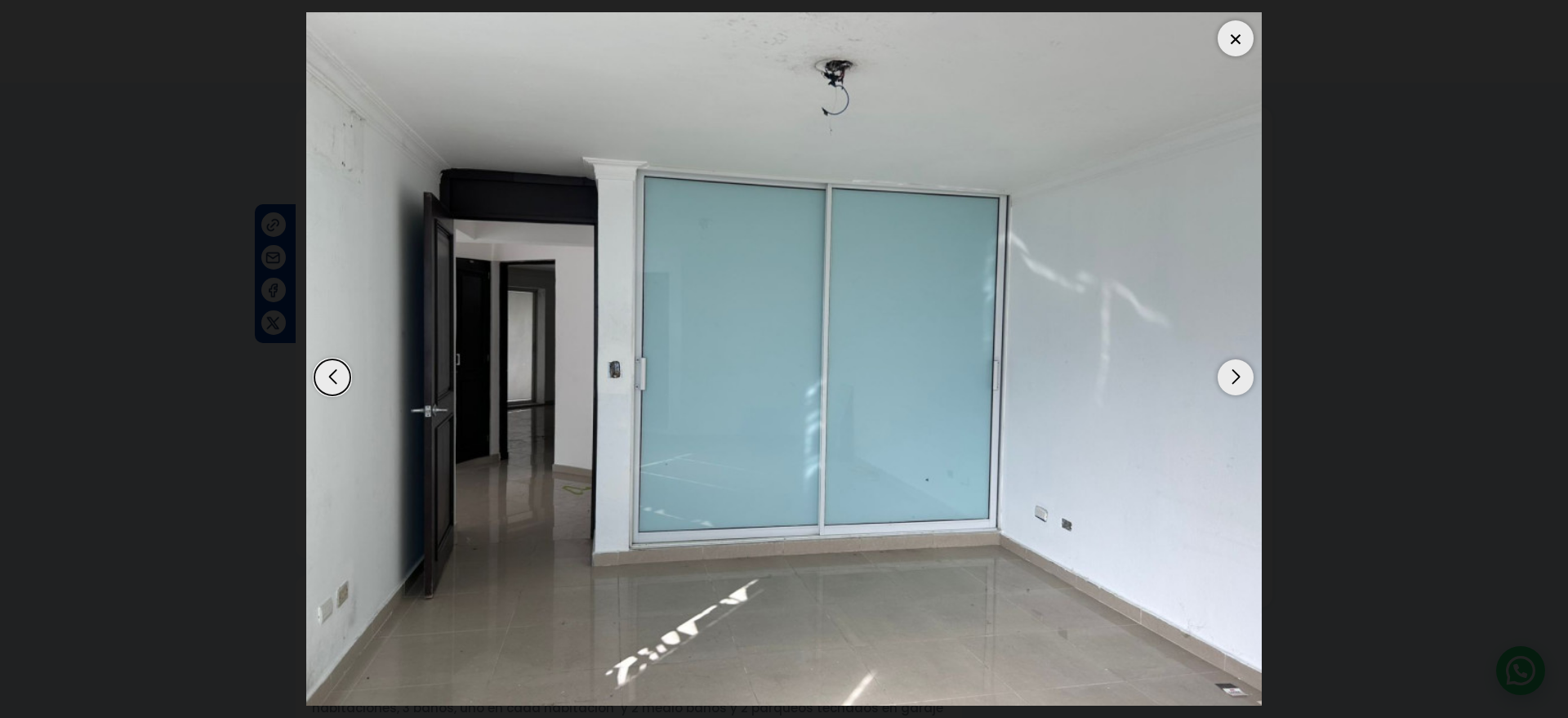
click at [1236, 382] on div "Next slide" at bounding box center [1235, 377] width 36 height 36
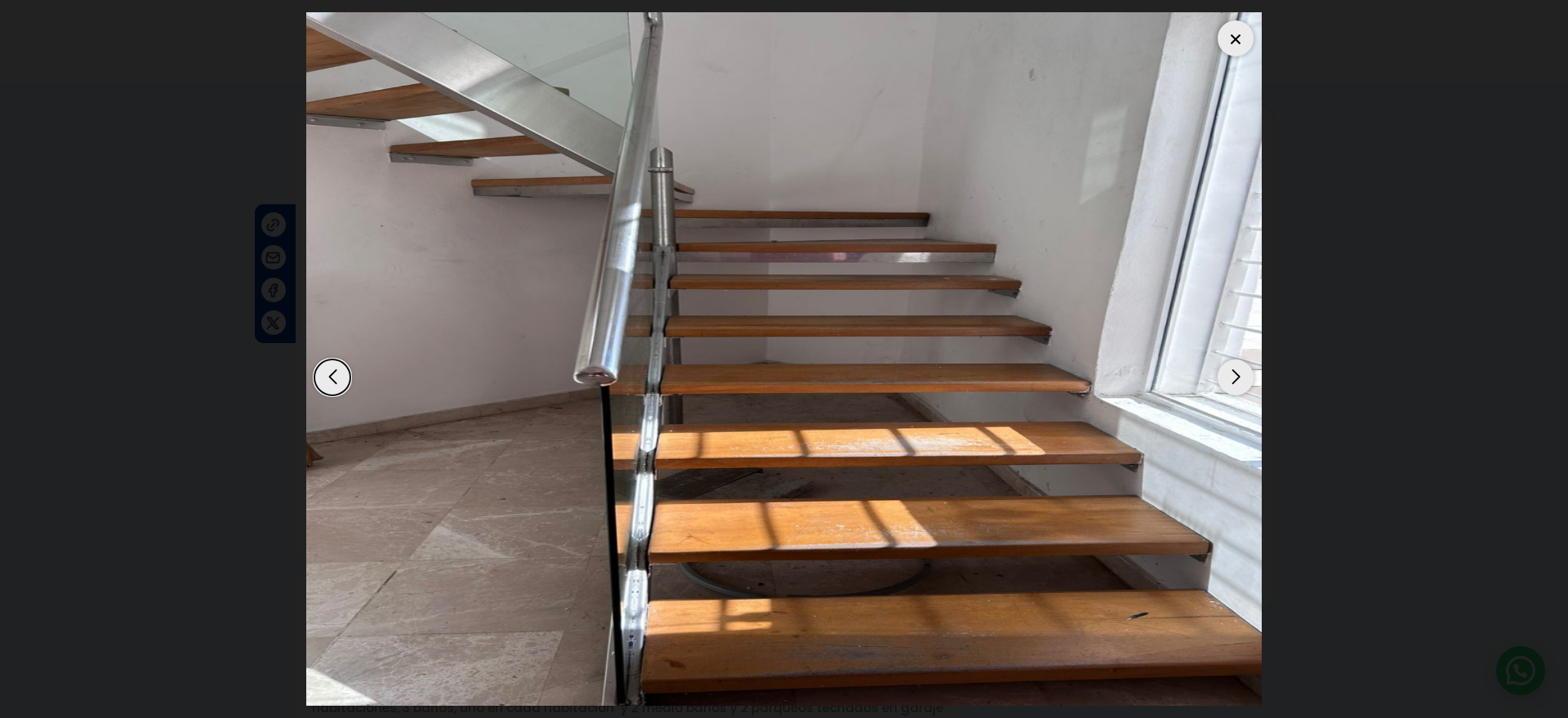
click at [1236, 382] on div "Next slide" at bounding box center [1235, 377] width 36 height 36
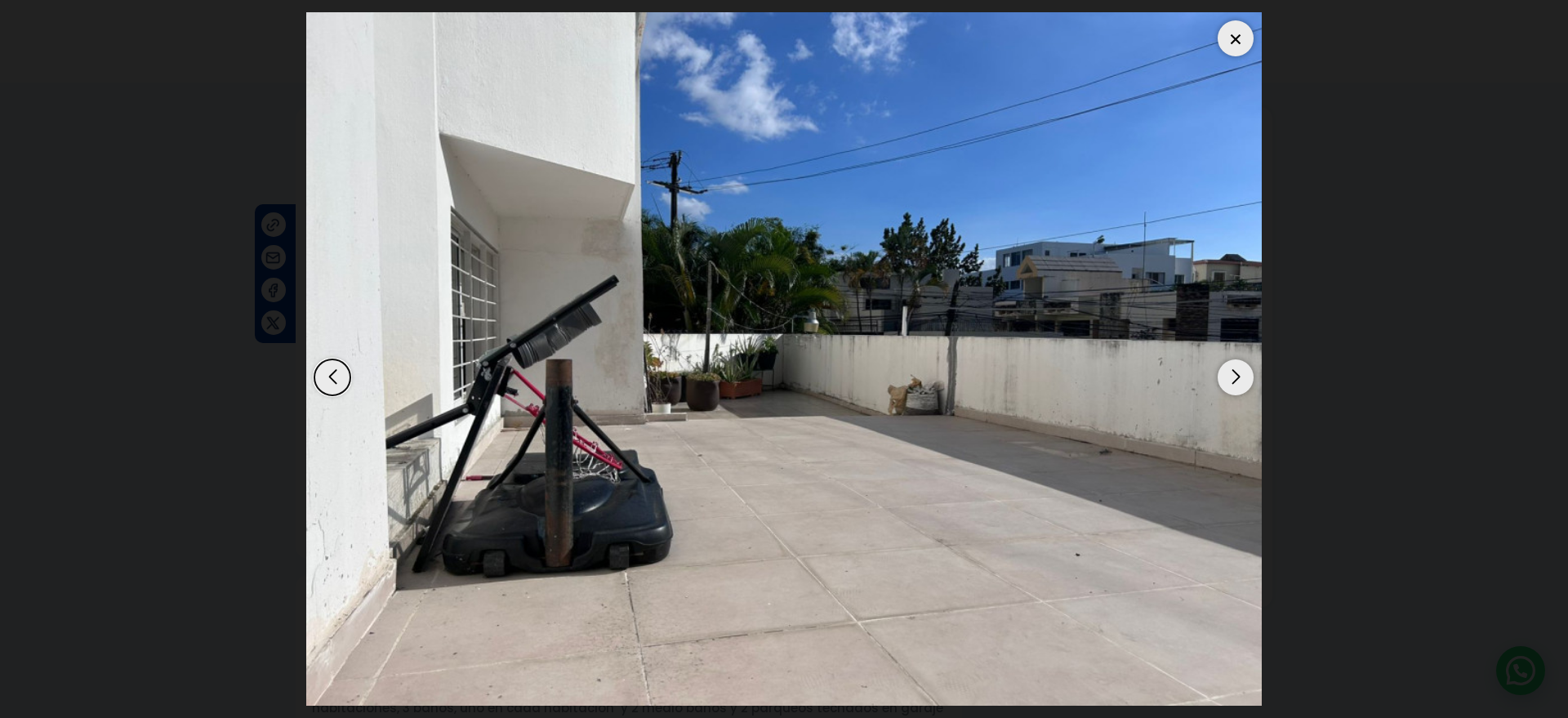
click at [1236, 382] on div "Next slide" at bounding box center [1235, 377] width 36 height 36
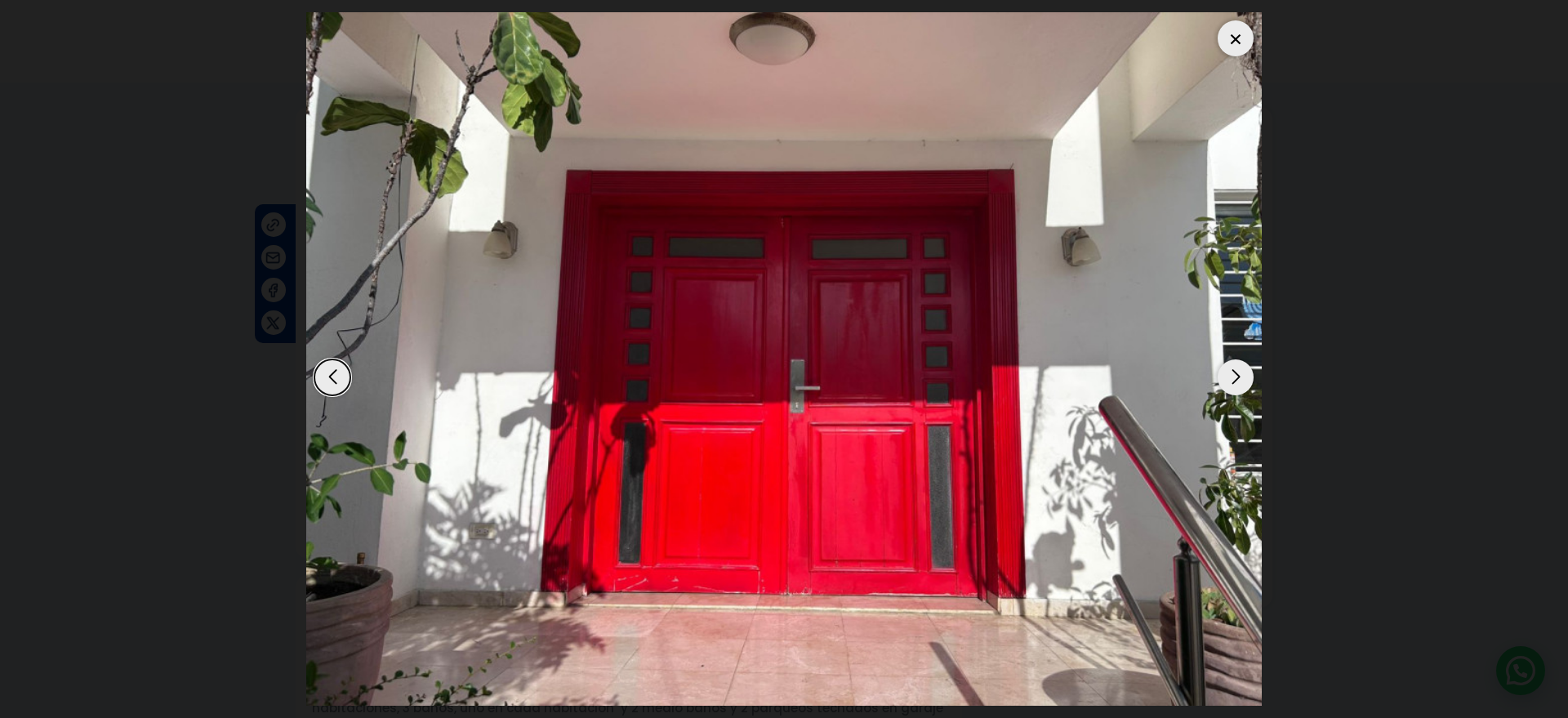
click at [1236, 382] on div "Next slide" at bounding box center [1235, 377] width 36 height 36
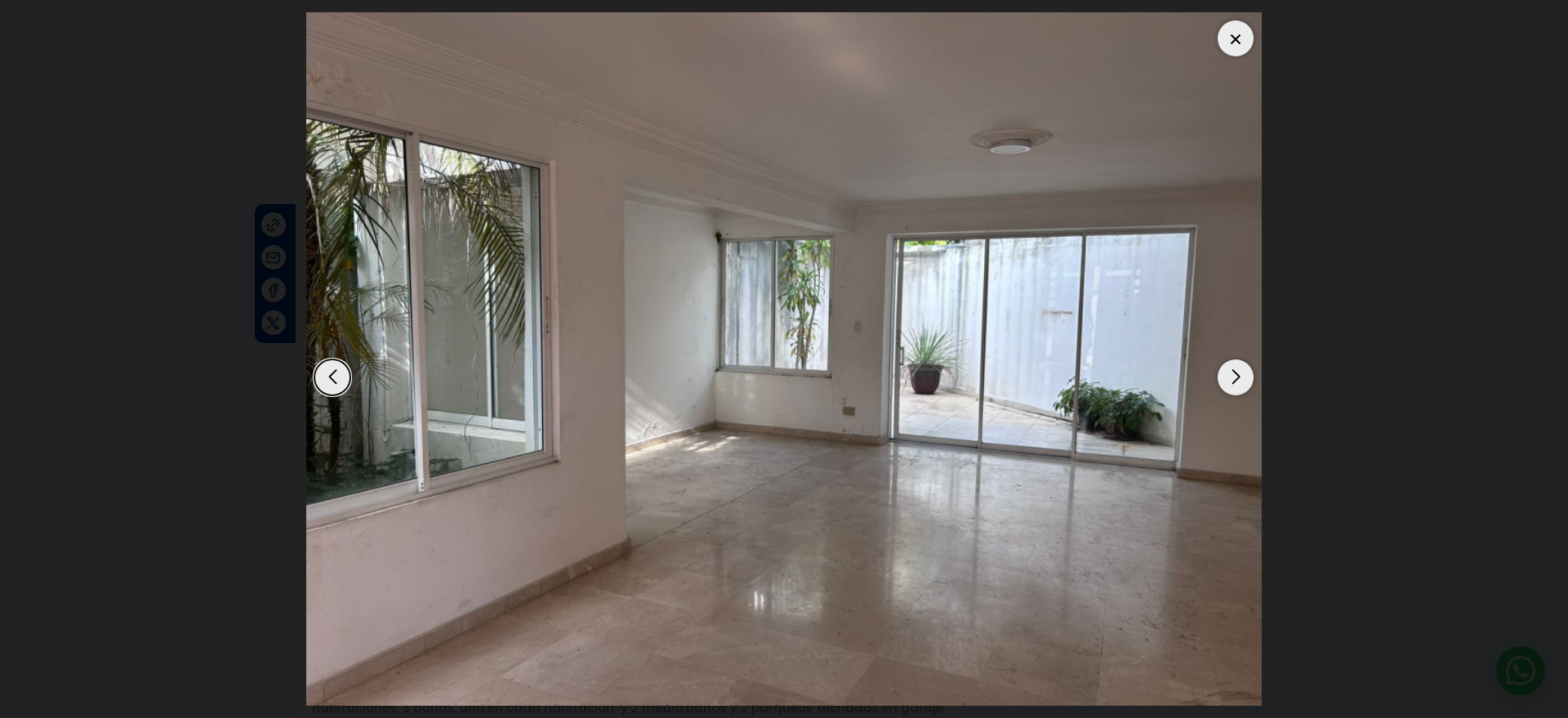
click at [1236, 382] on div "Next slide" at bounding box center [1235, 377] width 36 height 36
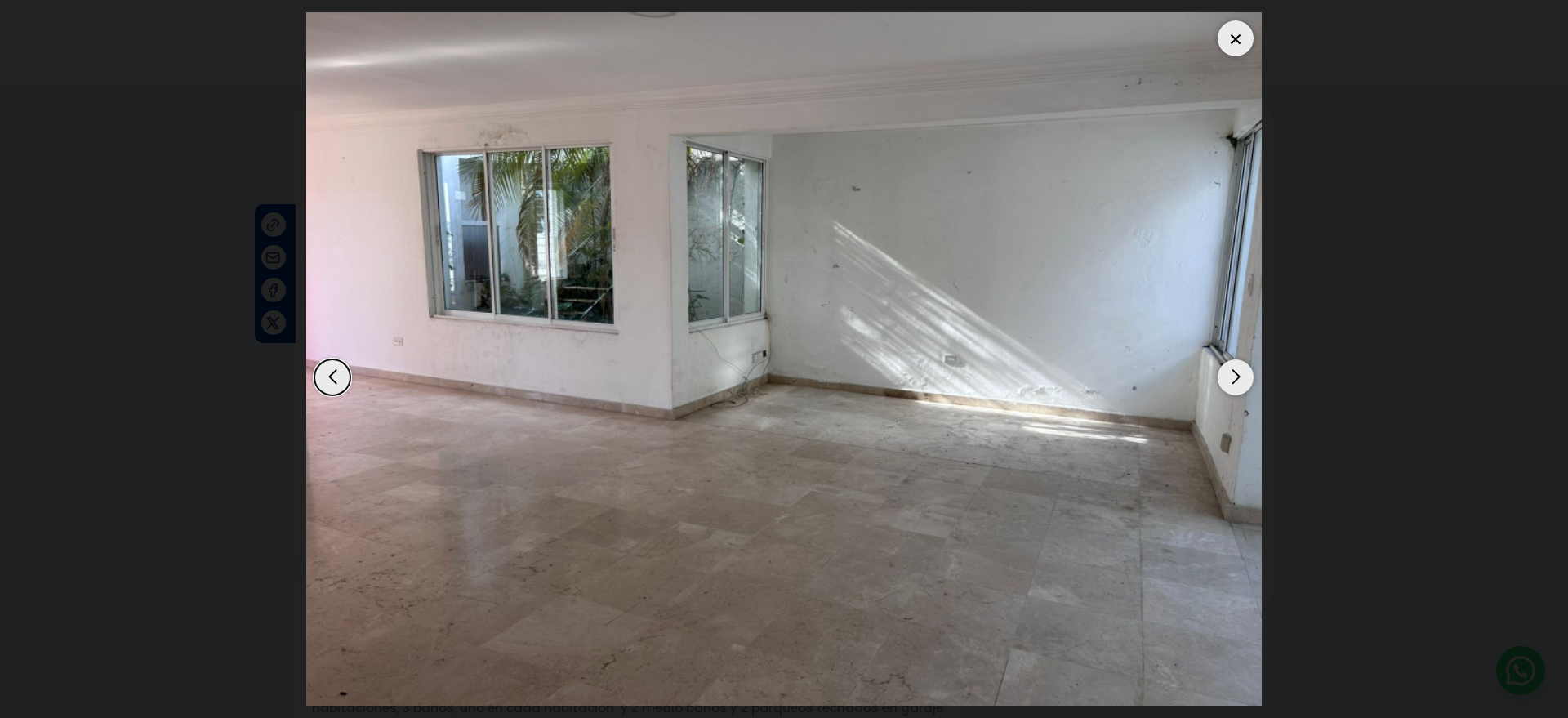
click at [1236, 382] on div "Next slide" at bounding box center [1235, 377] width 36 height 36
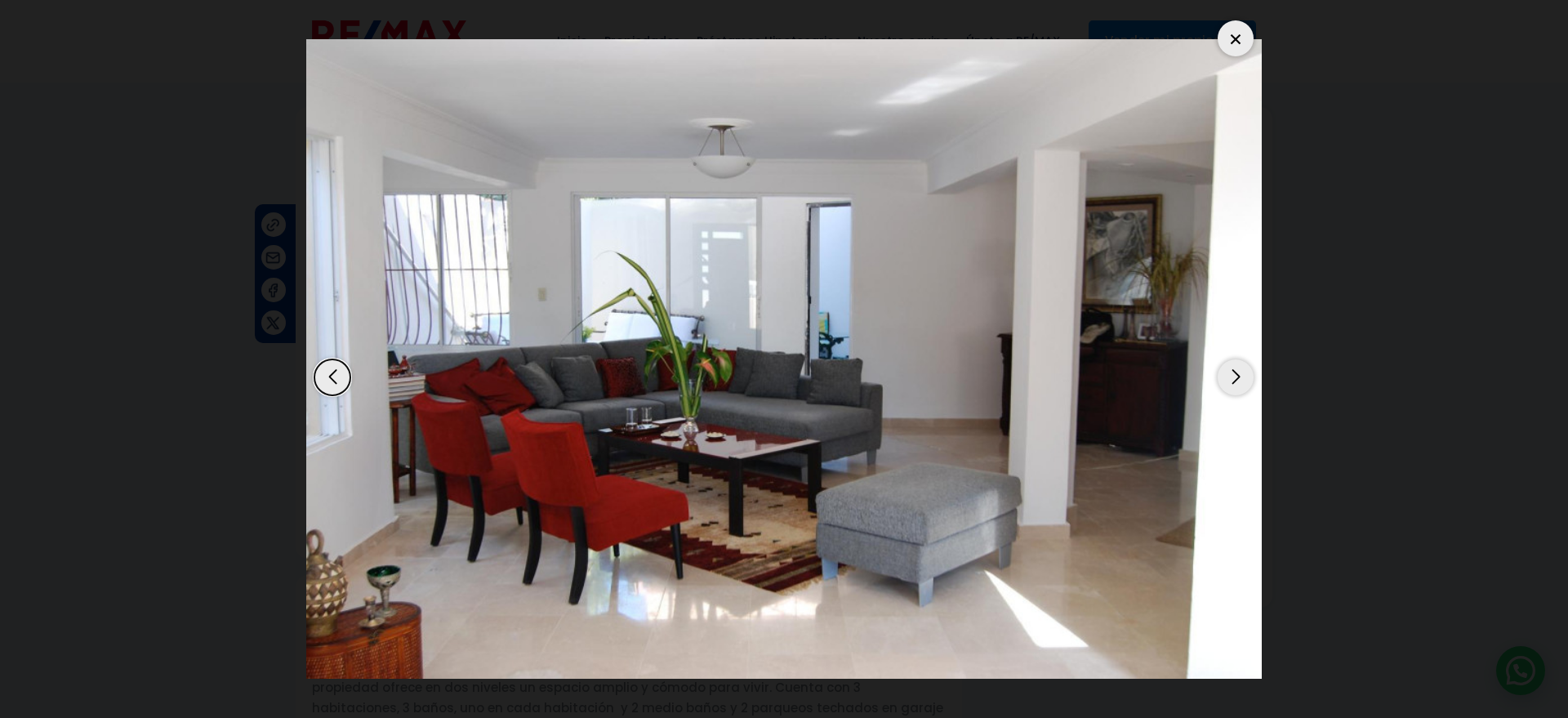
click at [1236, 382] on div "Next slide" at bounding box center [1235, 377] width 36 height 36
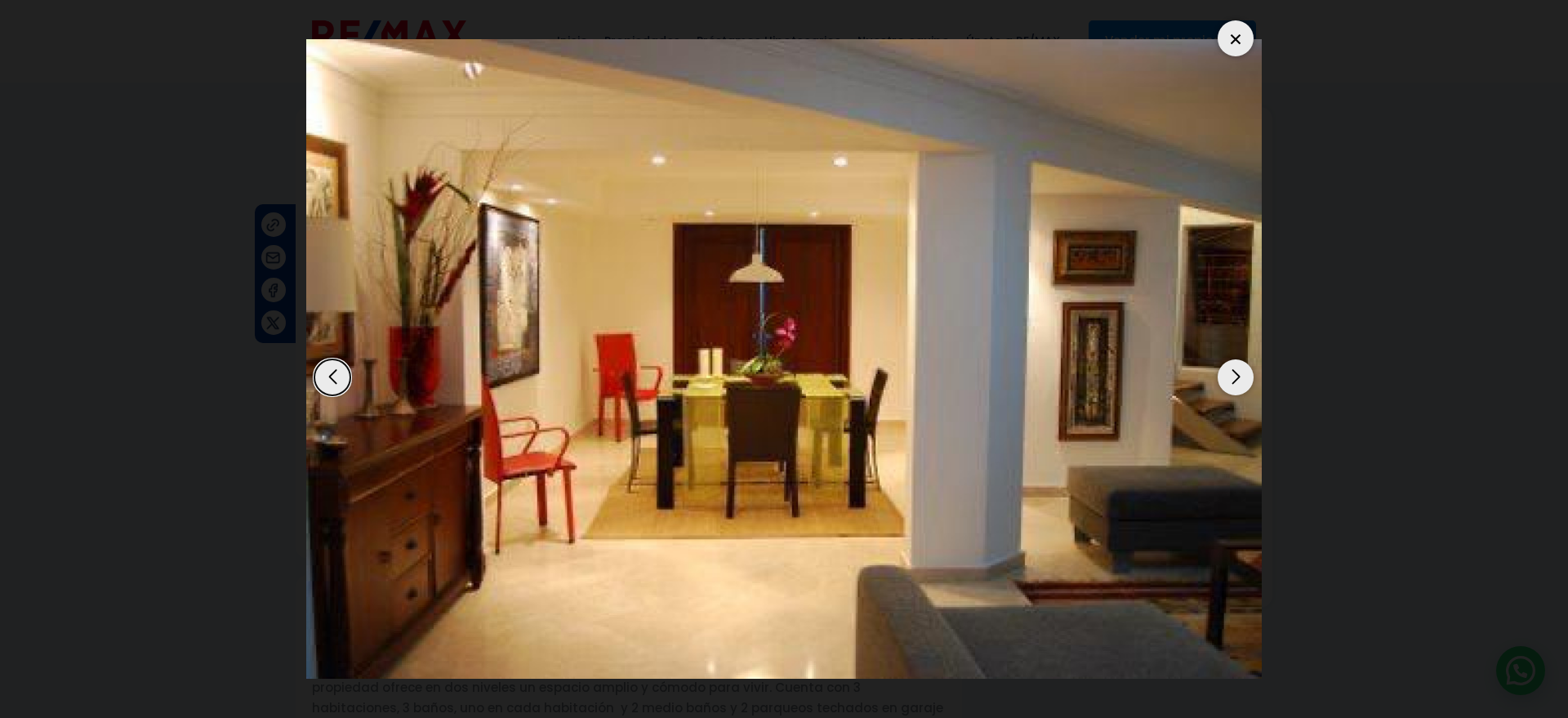
click at [1236, 382] on div "Next slide" at bounding box center [1235, 377] width 36 height 36
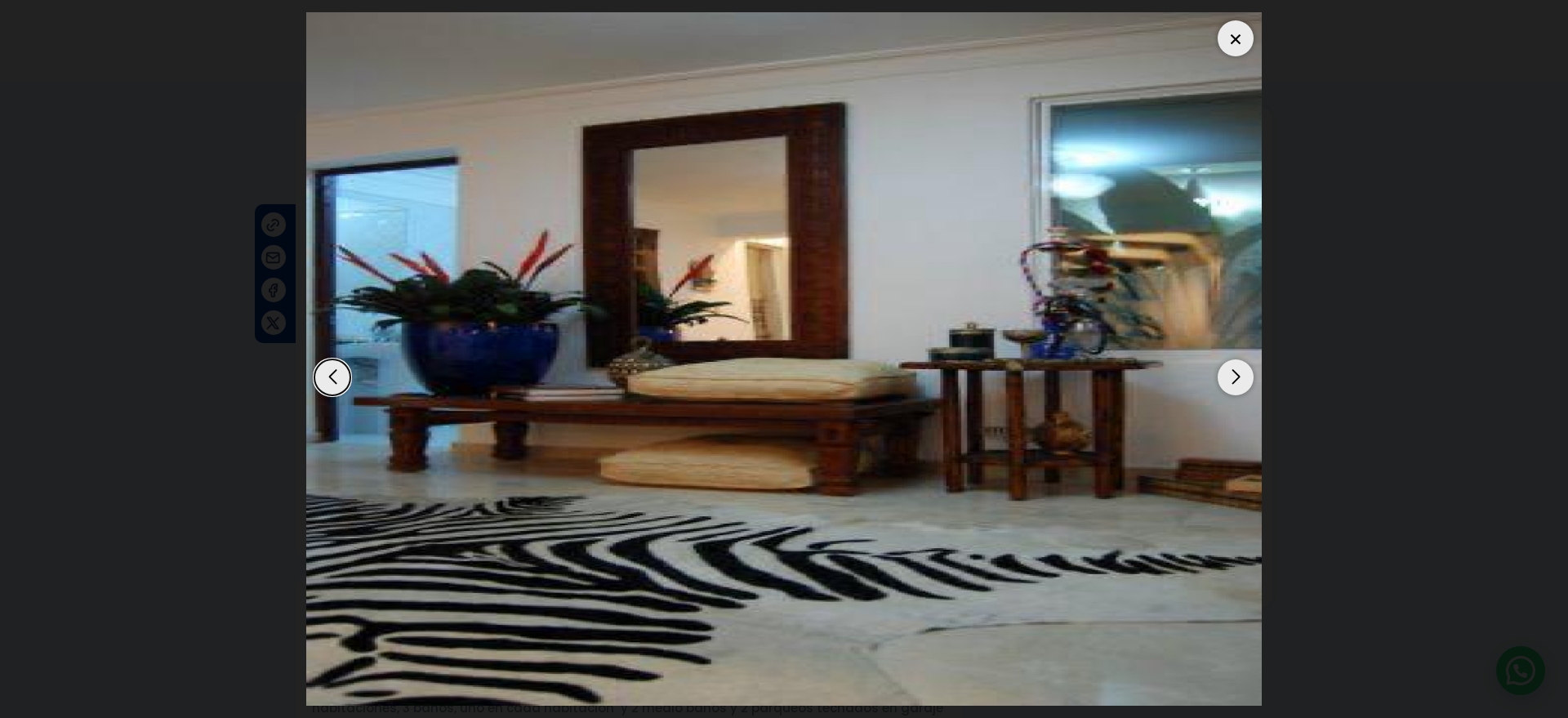
click at [1236, 382] on div "Next slide" at bounding box center [1235, 377] width 36 height 36
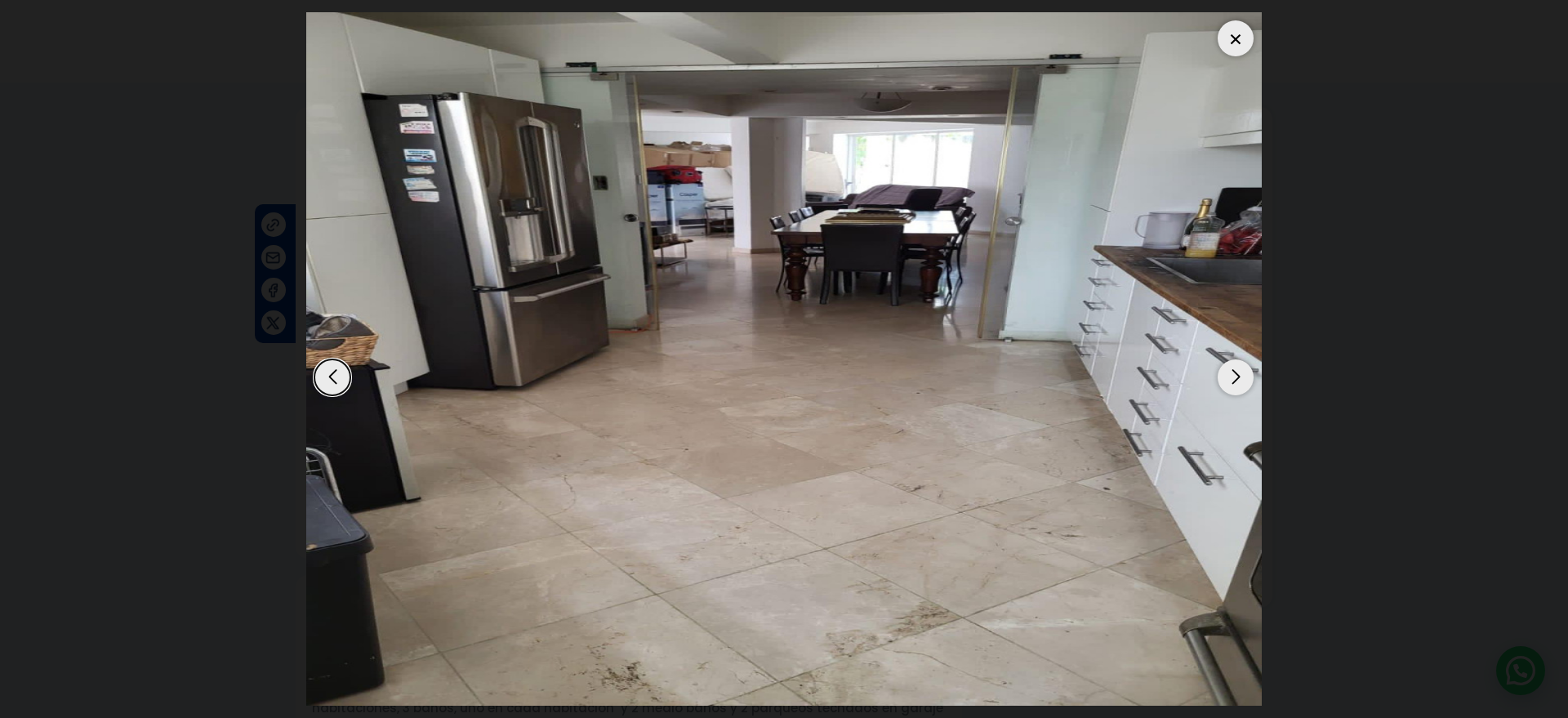
click at [1246, 31] on div at bounding box center [1235, 38] width 36 height 36
